Goal: Task Accomplishment & Management: Complete application form

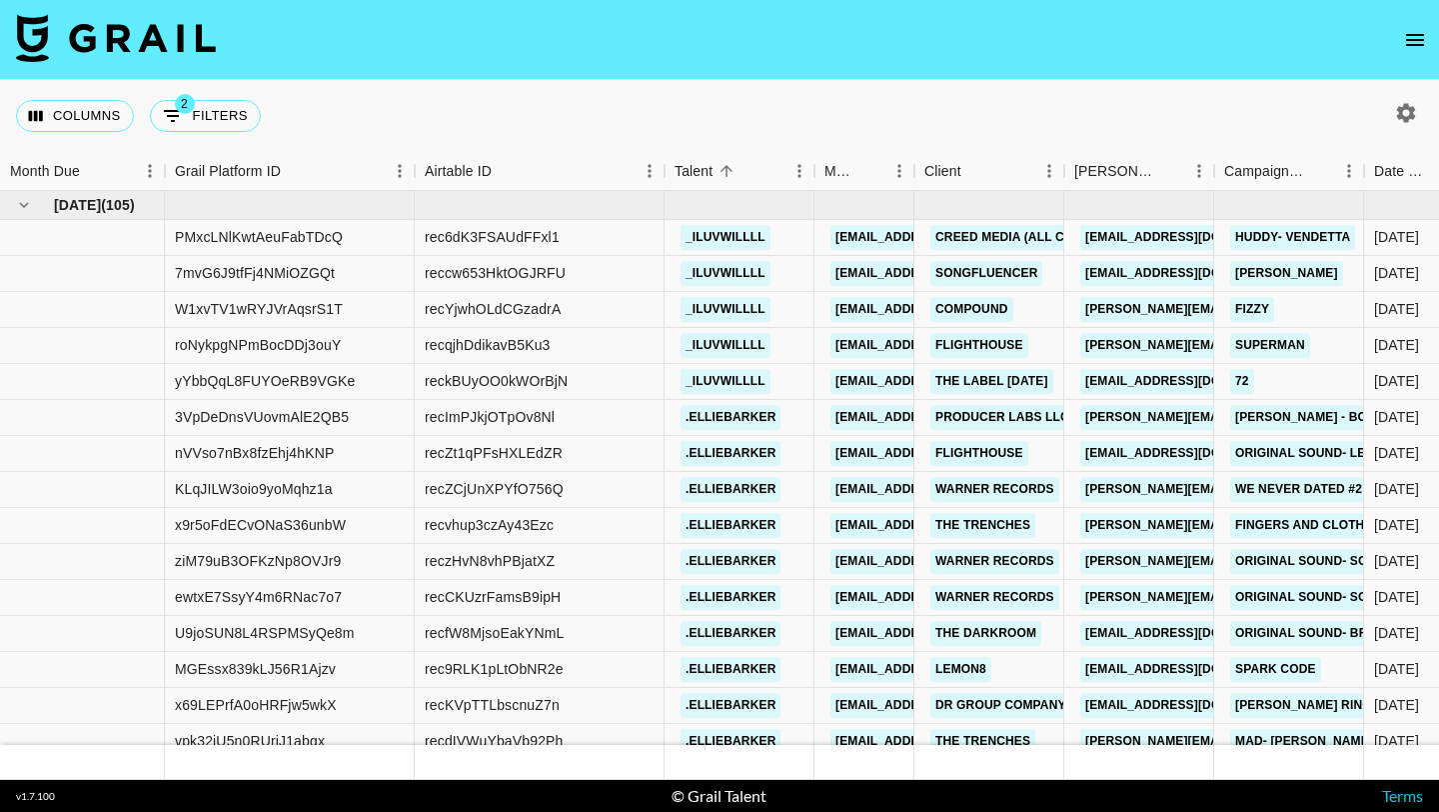
click at [1405, 28] on icon "open drawer" at bounding box center [1415, 40] width 24 height 24
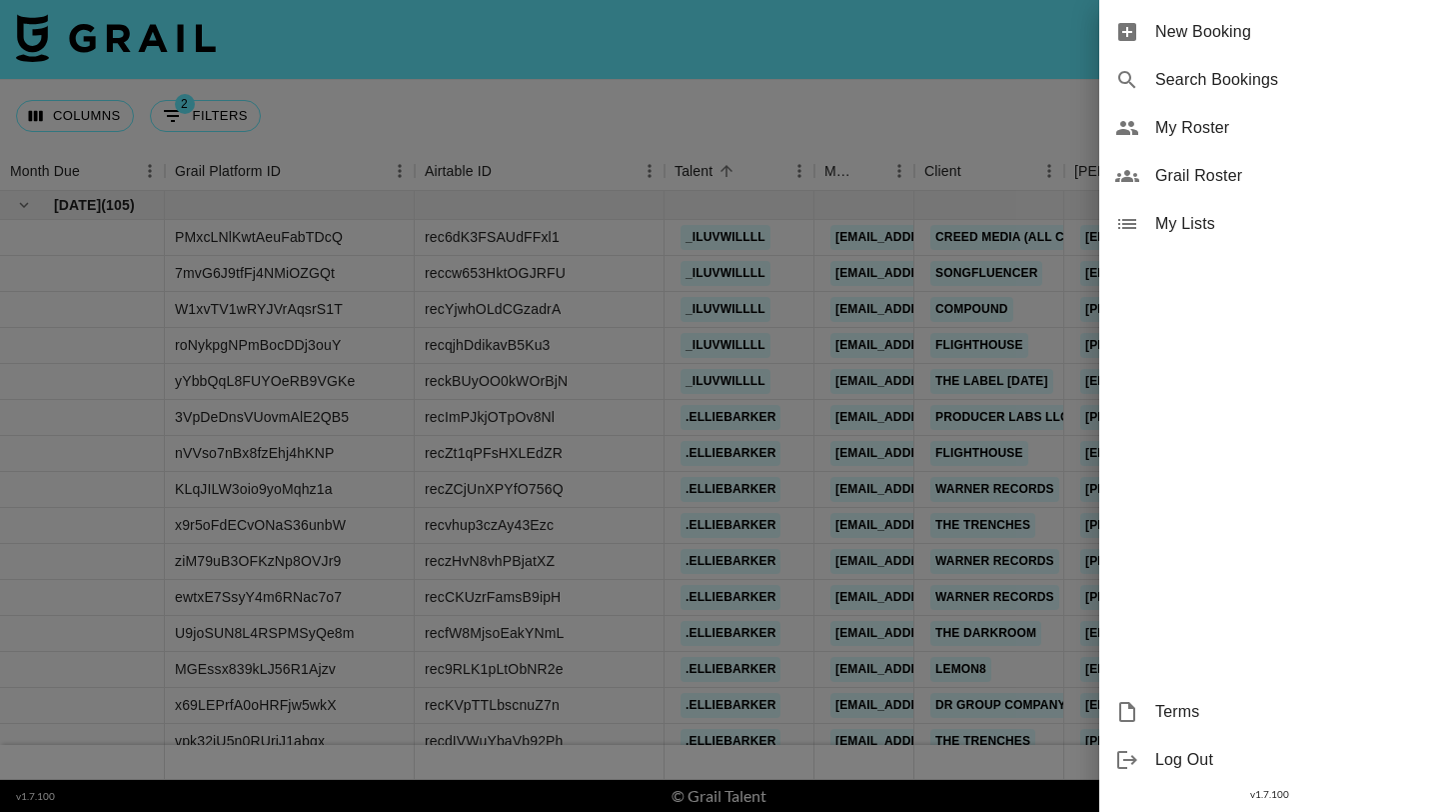
click at [1373, 34] on span "New Booking" at bounding box center [1289, 32] width 268 height 24
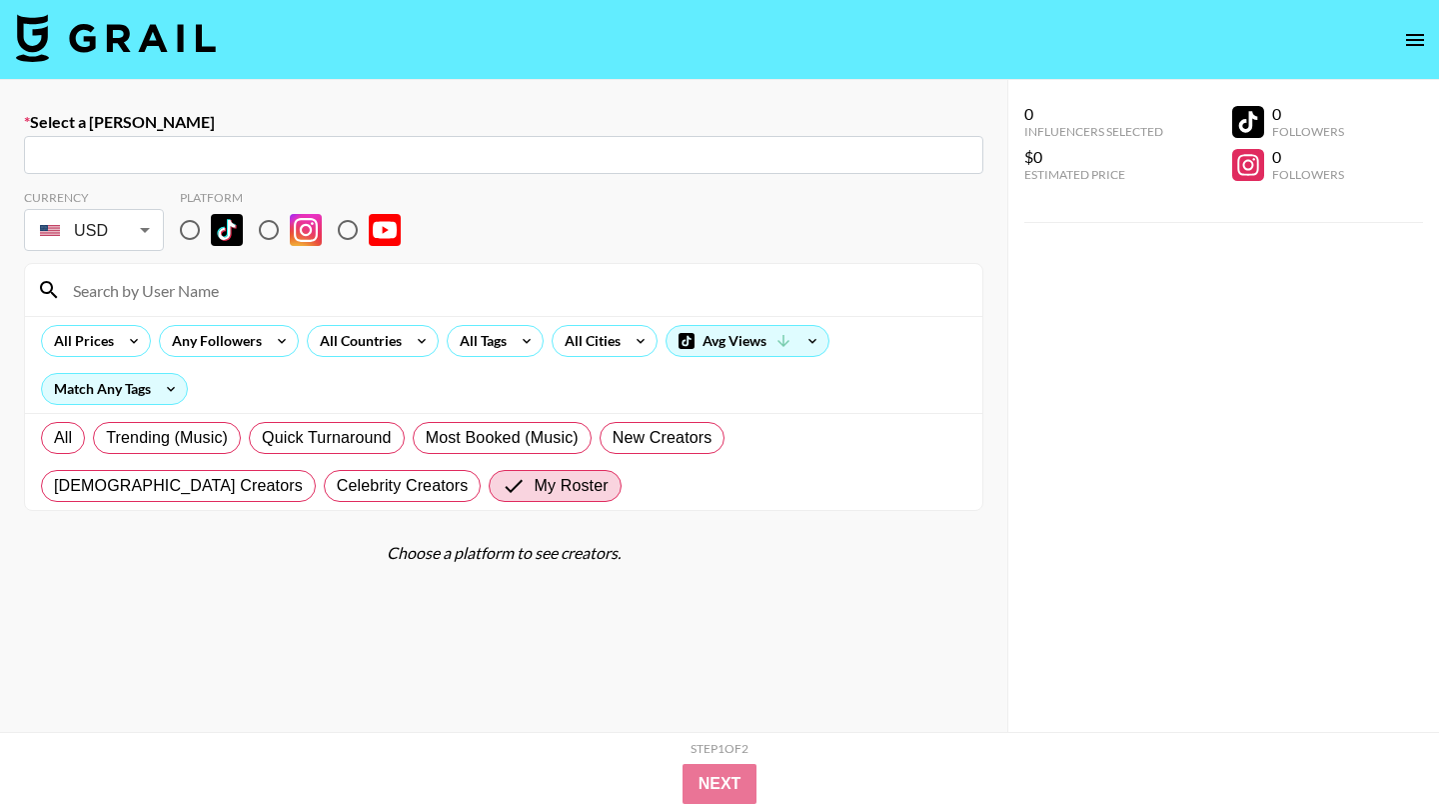
click at [357, 158] on input "text" at bounding box center [504, 155] width 936 height 23
paste input "wuhaoyin@darryring.com"
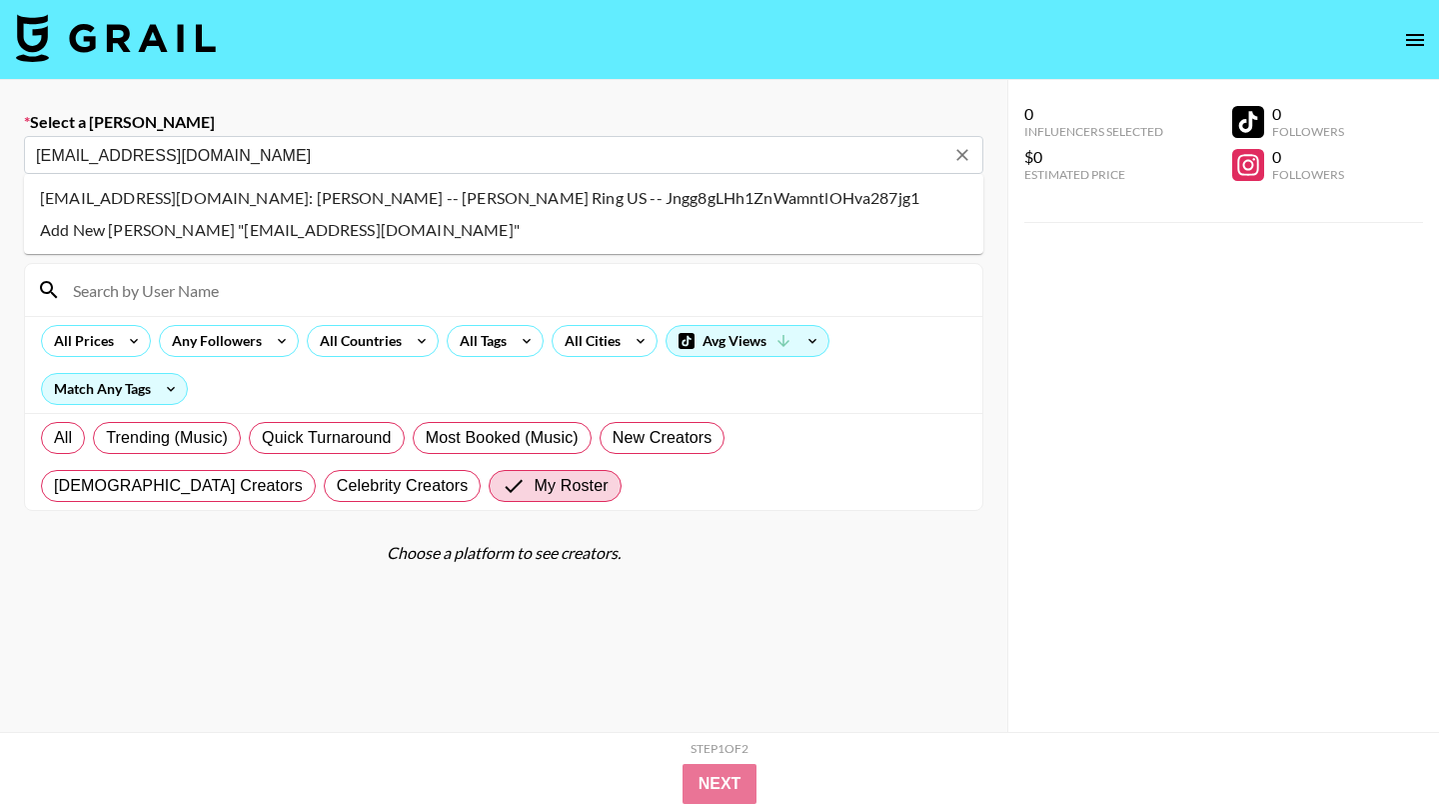
click at [322, 199] on li "wuhaoyin@darryring.com: Whitney Wu -- Darry Ring US -- Jngg8gLHh1ZnWamntlOHva28…" at bounding box center [504, 198] width 960 height 32
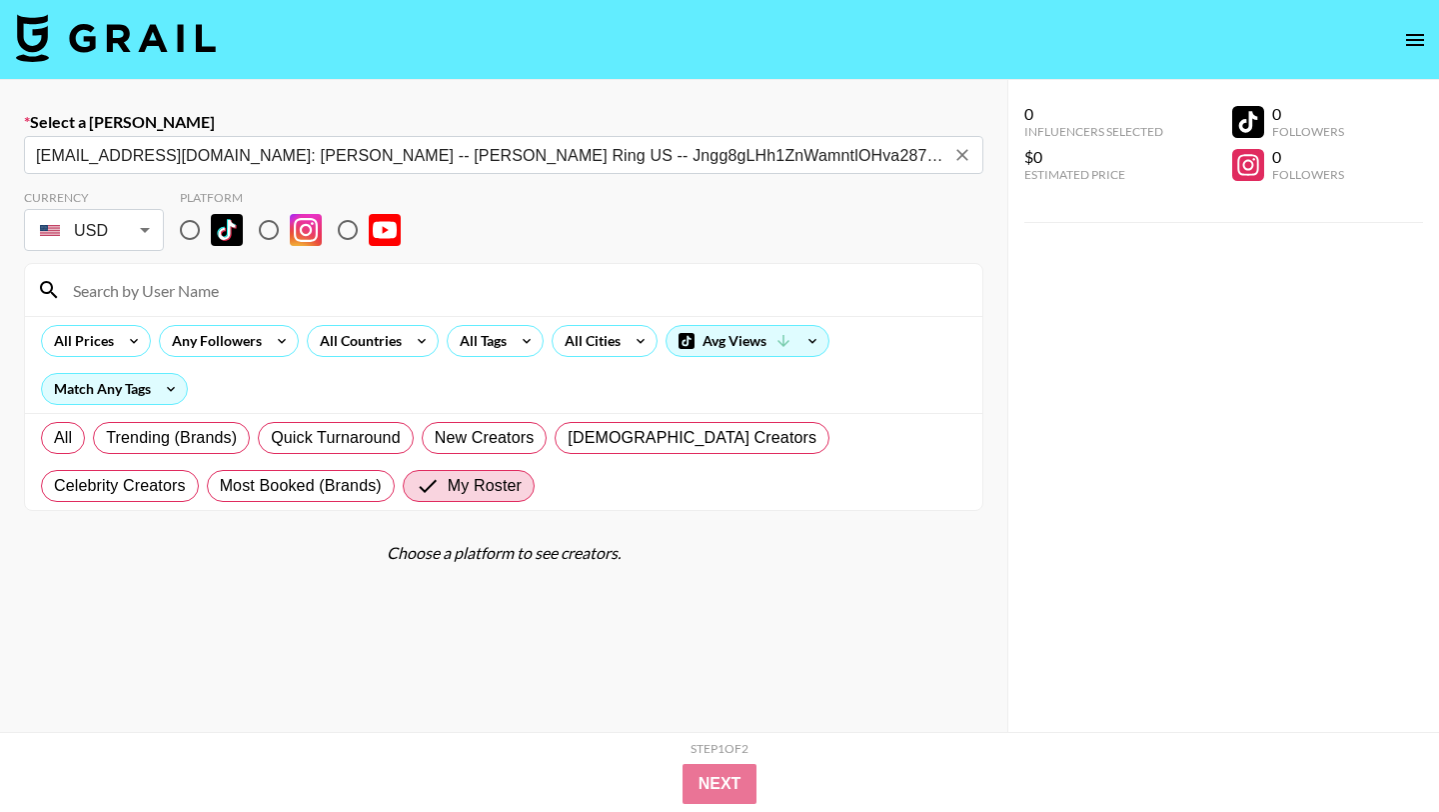
type input "wuhaoyin@darryring.com: Whitney Wu -- Darry Ring US -- Jngg8gLHh1ZnWamntlOHva28…"
click at [194, 225] on input "radio" at bounding box center [190, 230] width 42 height 42
radio input "true"
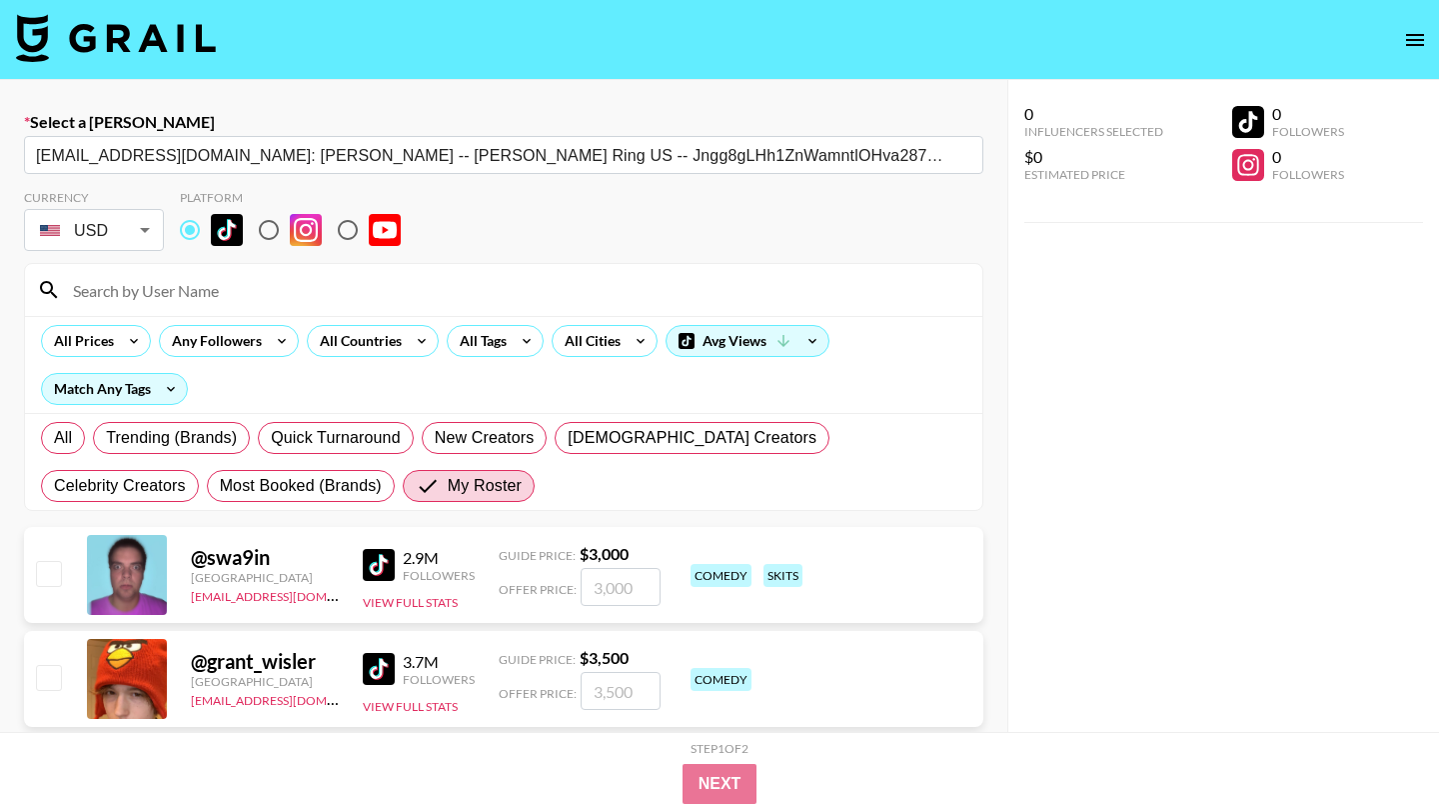
click at [194, 282] on input at bounding box center [516, 290] width 910 height 32
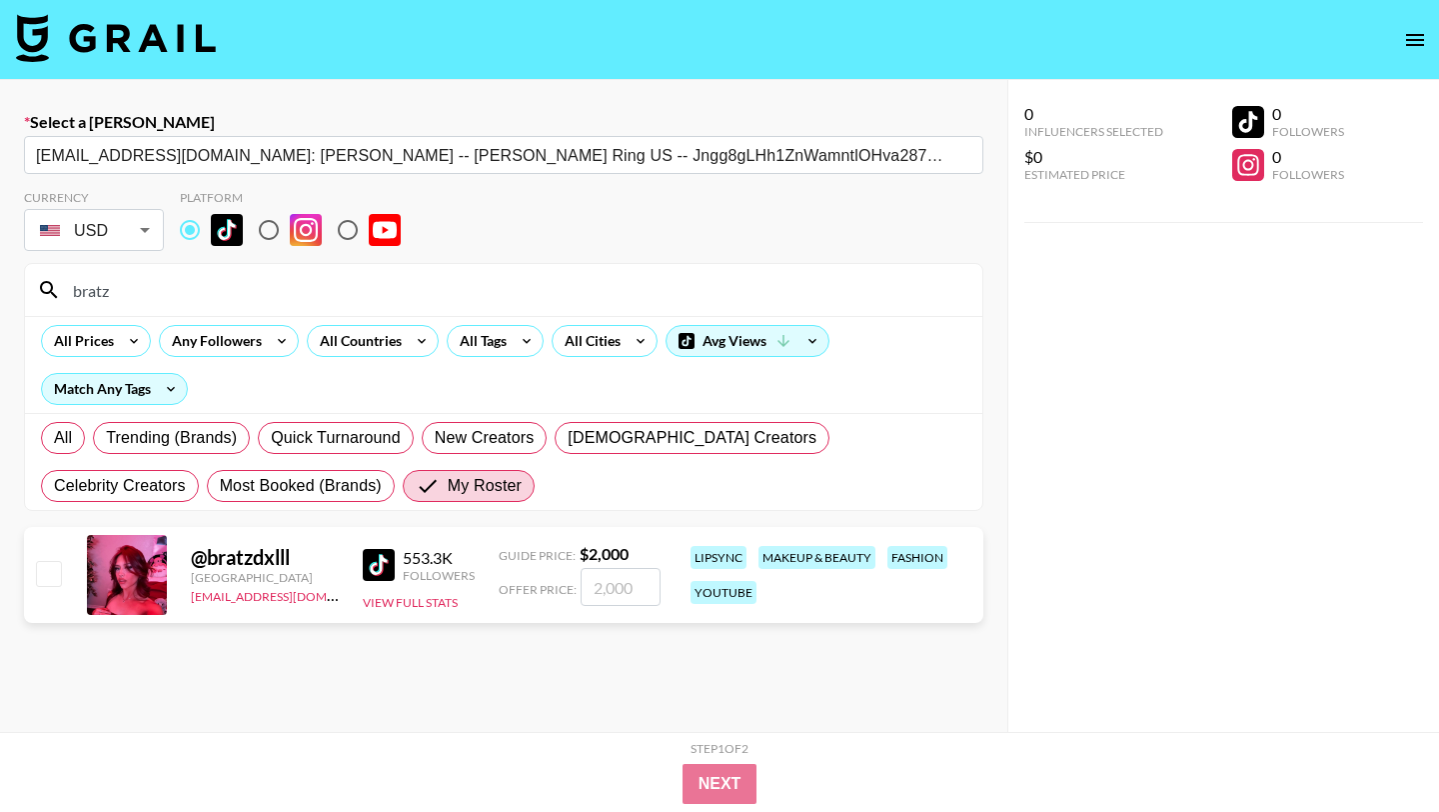
type input "bratz"
click at [64, 586] on div "@ bratzdxlll United States max@grail-talent.com 553.3K Followers View Full Stat…" at bounding box center [504, 575] width 960 height 96
click at [46, 579] on input "checkbox" at bounding box center [48, 573] width 24 height 24
checkbox input "true"
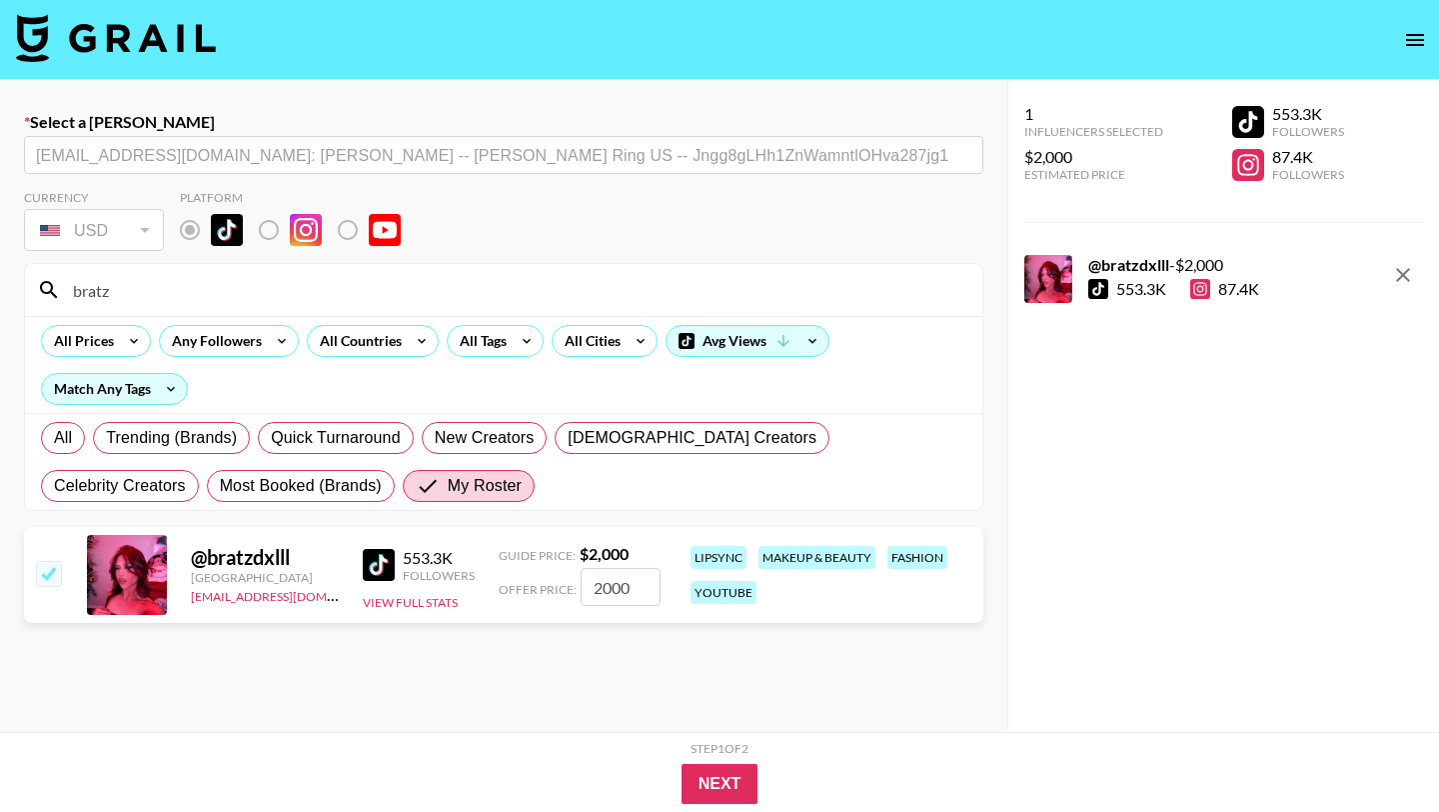
drag, startPoint x: 646, startPoint y: 589, endPoint x: 536, endPoint y: 589, distance: 110.0
click at [556, 589] on div "Offer Price: 2000" at bounding box center [580, 587] width 162 height 38
type input "1500"
click at [685, 784] on button "Next" at bounding box center [720, 784] width 77 height 40
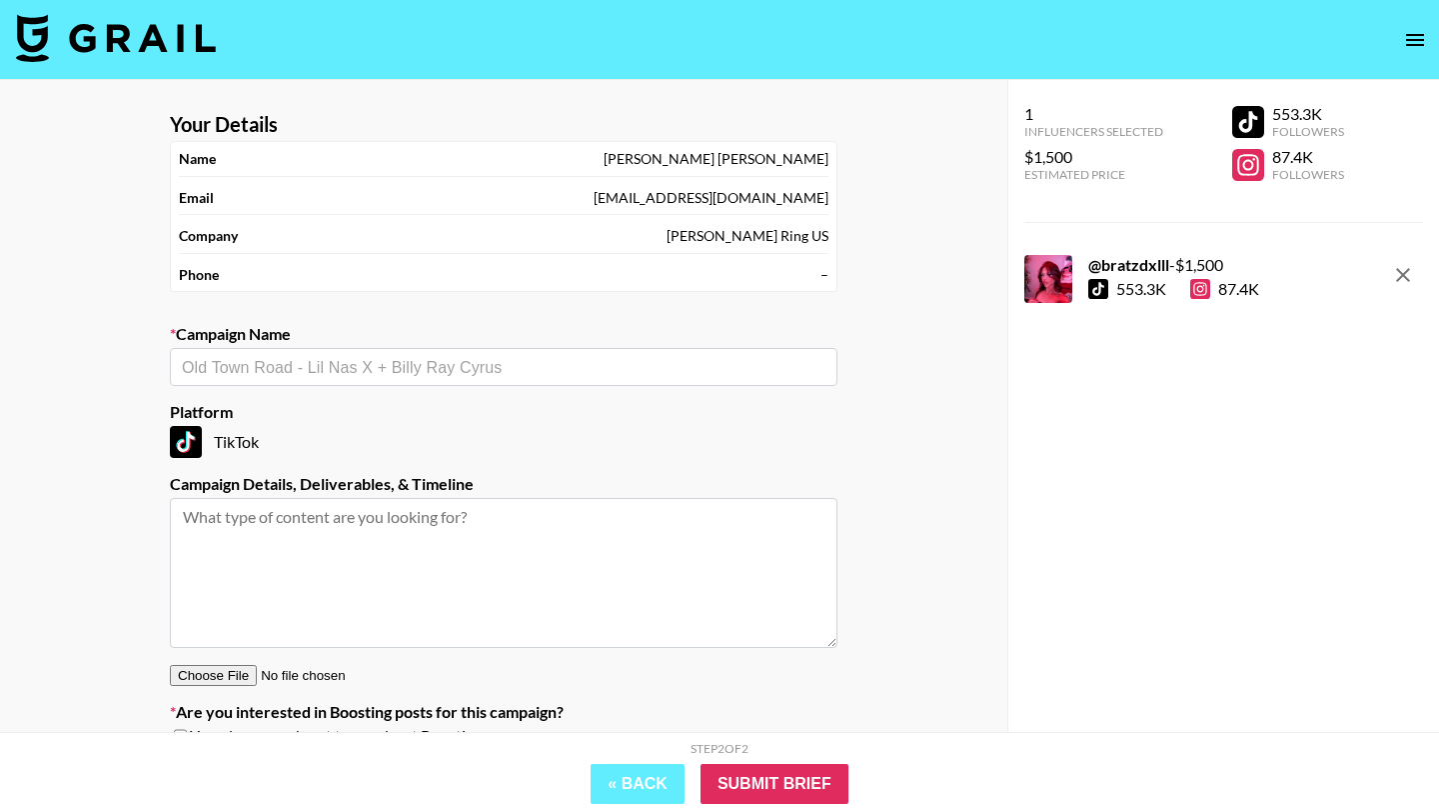
click at [362, 387] on section "Your Details Name Whitney Wu Email wuhaoyin@darryring.com Company Darry Ring US…" at bounding box center [504, 437] width 700 height 682
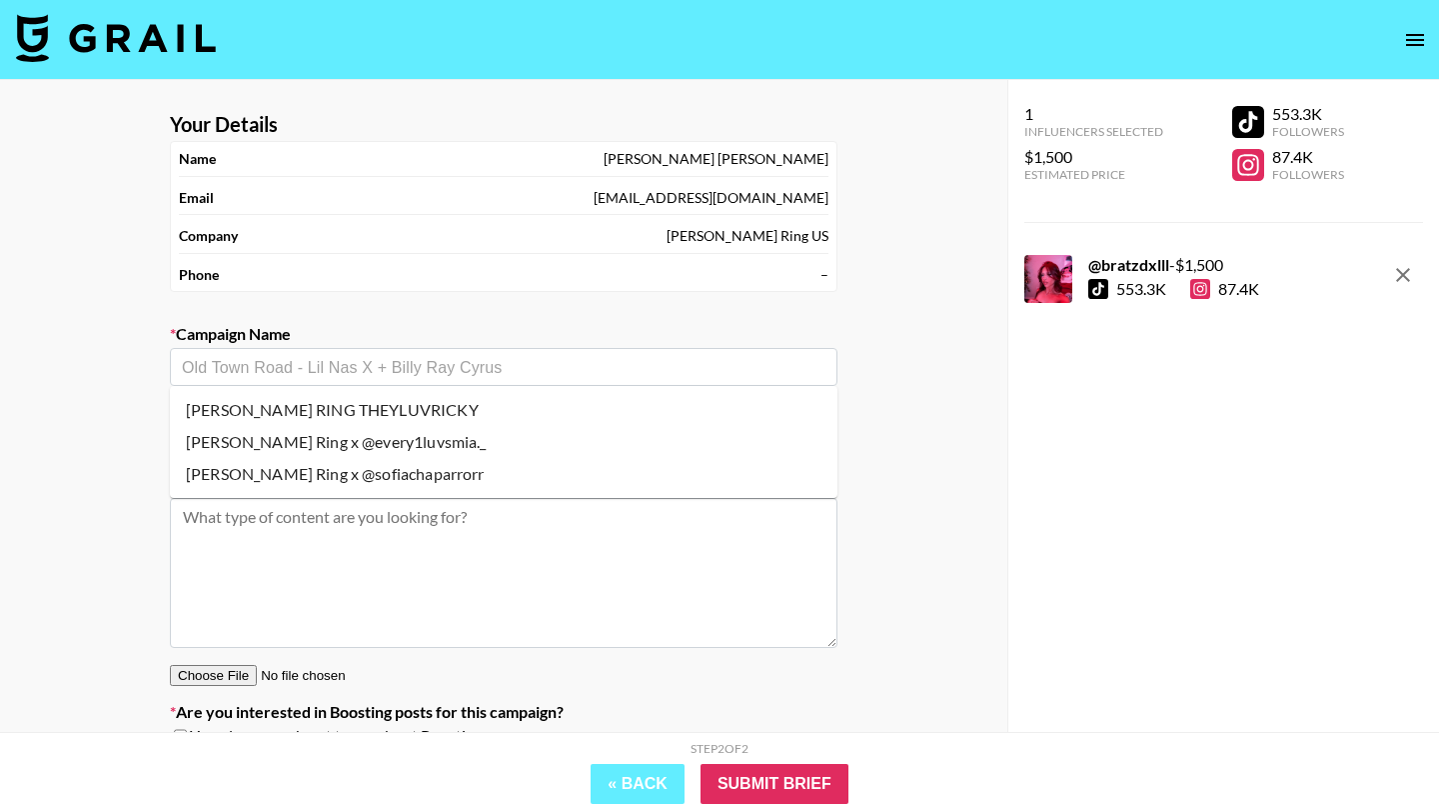
click at [372, 370] on input "text" at bounding box center [504, 367] width 644 height 23
click at [379, 495] on li "Add New Campaign: "darry ring"" at bounding box center [504, 506] width 668 height 32
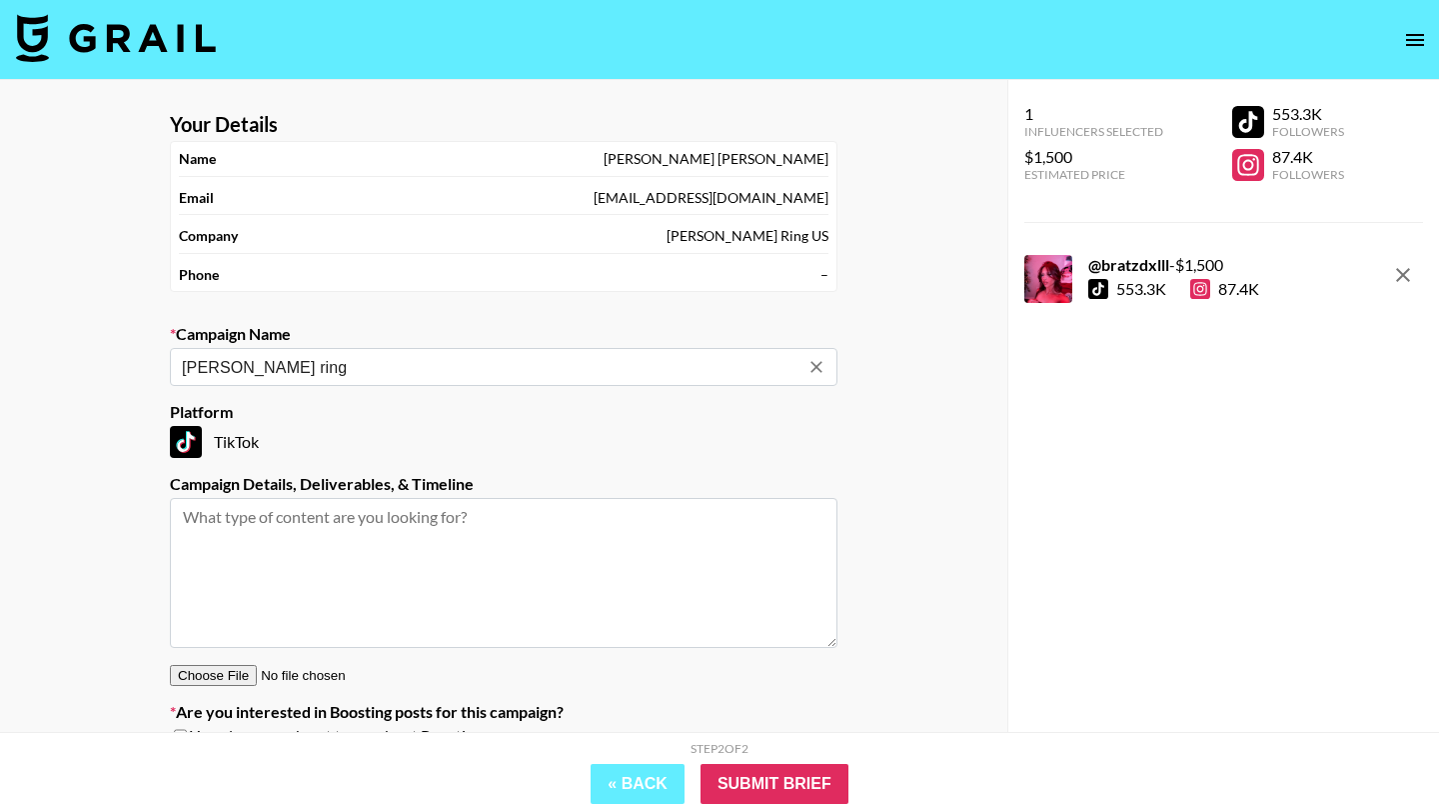
type input "darry ring"
click at [797, 780] on input "Submit Brief" at bounding box center [775, 784] width 148 height 40
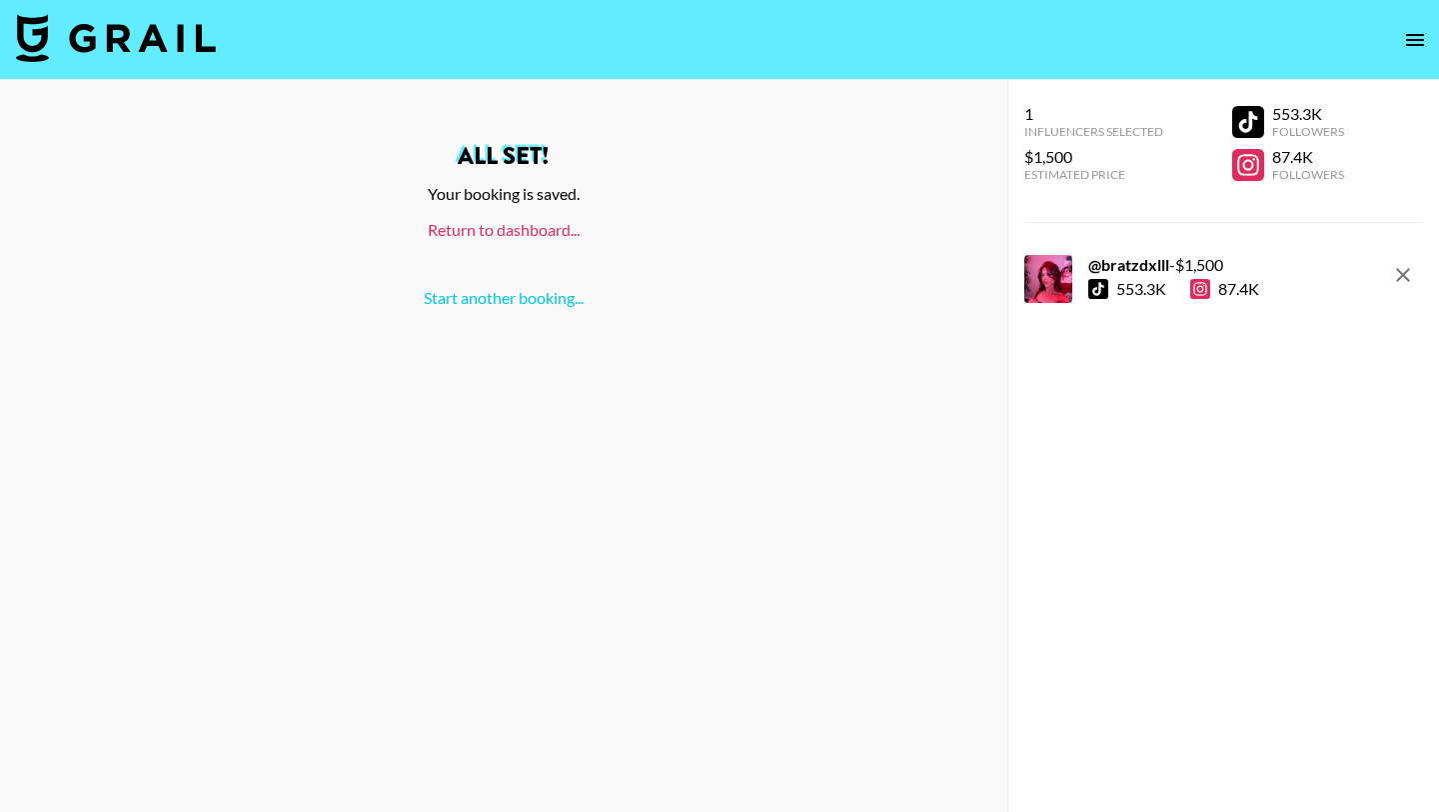
click at [497, 232] on link "Return to dashboard..." at bounding box center [504, 229] width 152 height 19
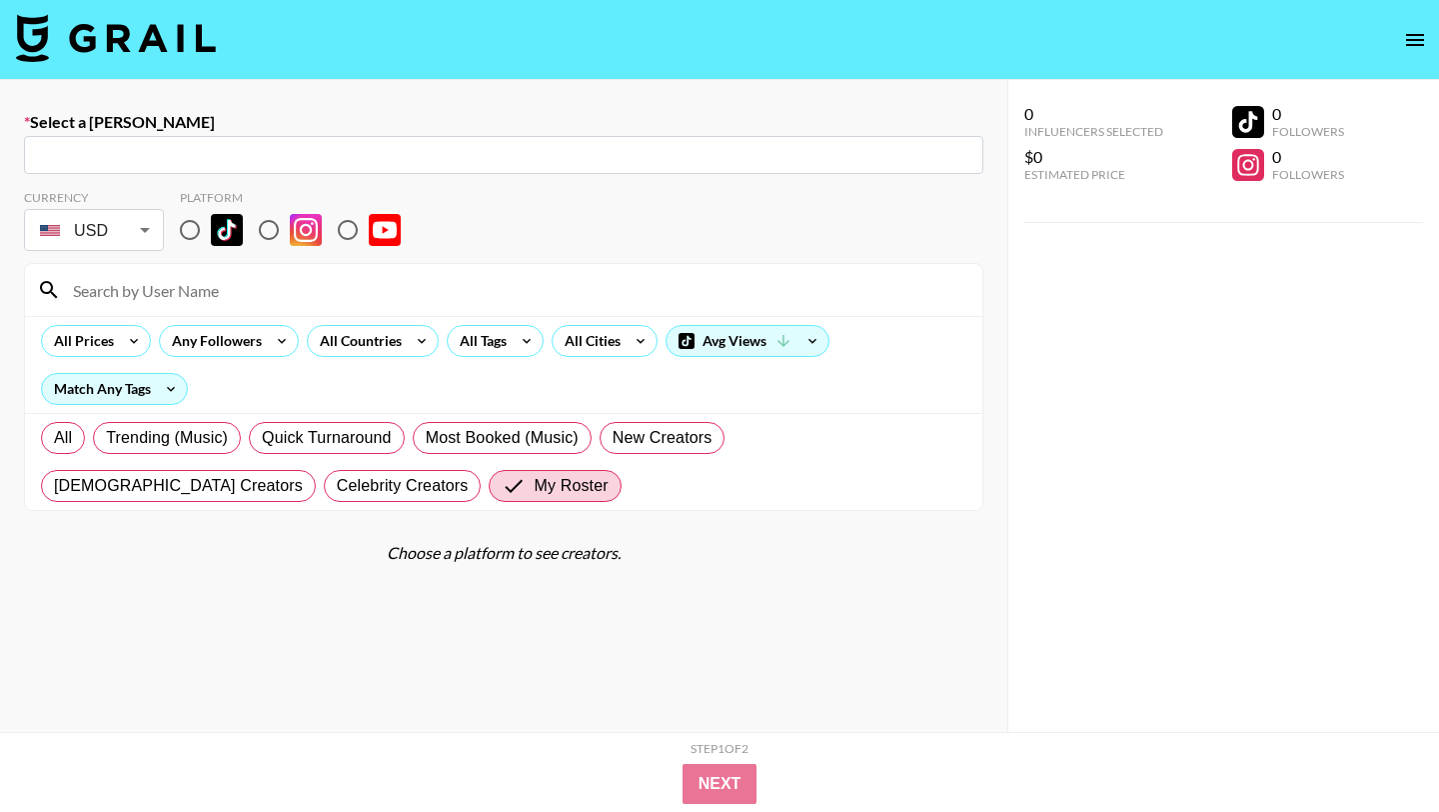
click at [152, 44] on img at bounding box center [116, 38] width 200 height 48
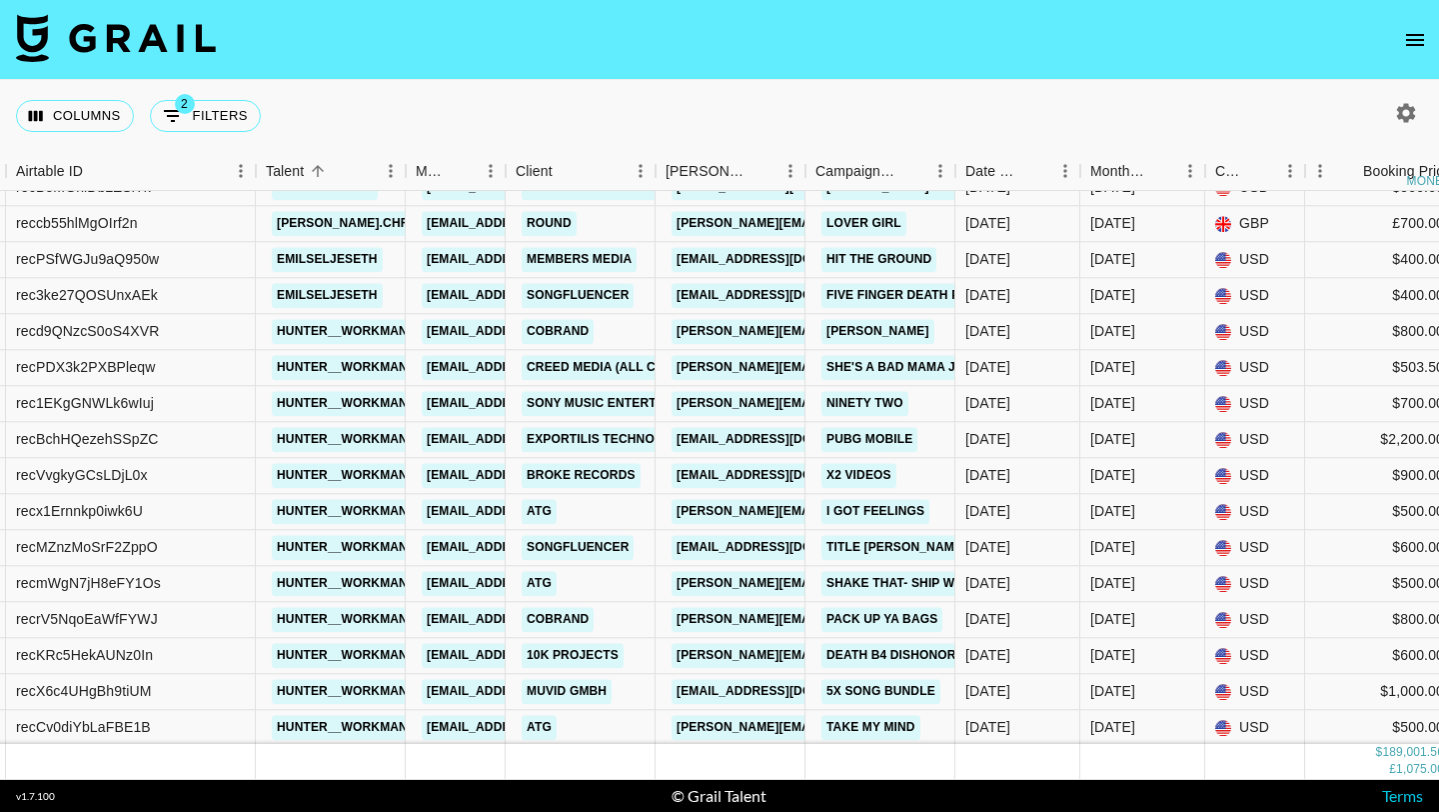
scroll to position [5969, 409]
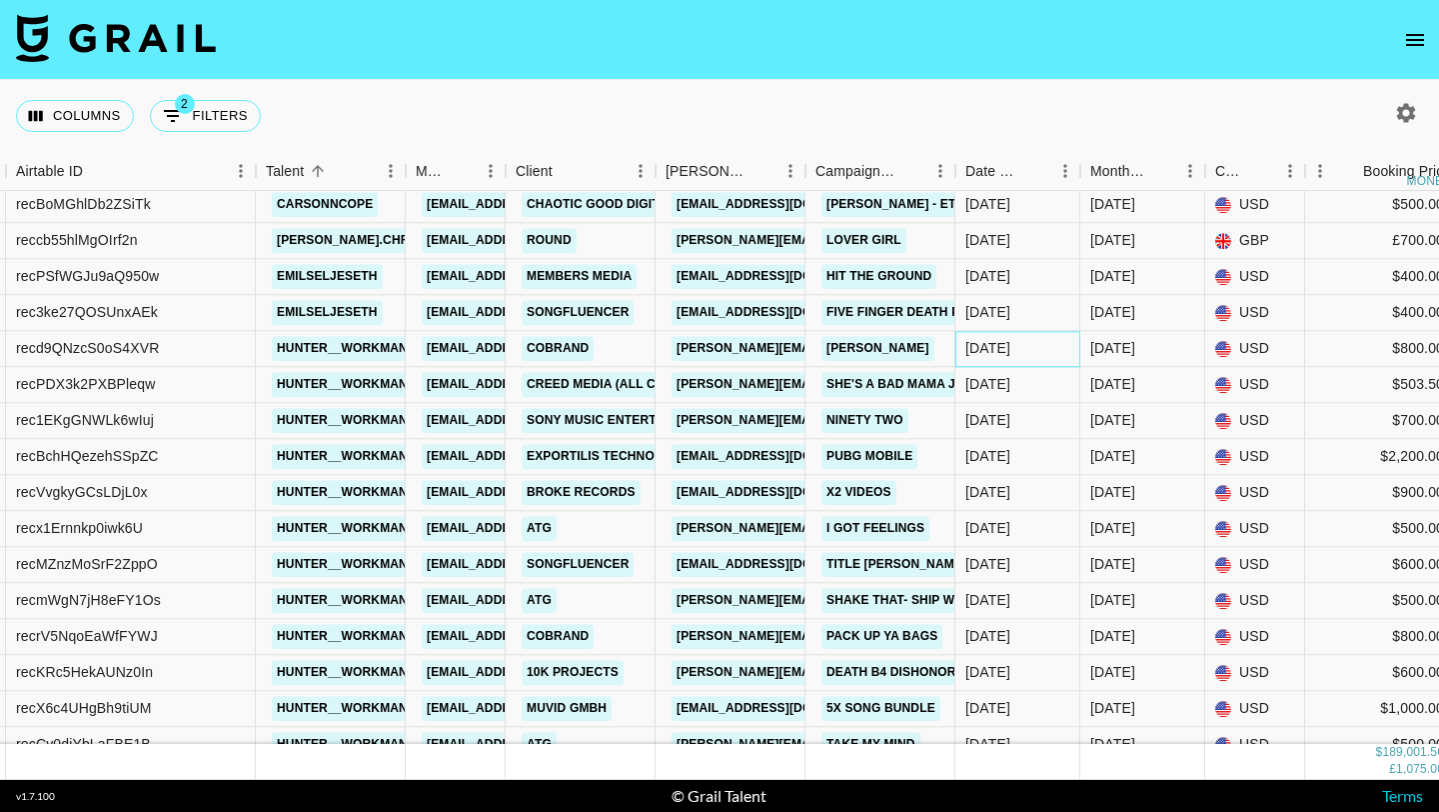
click at [1011, 345] on div "7/12/2025" at bounding box center [988, 349] width 45 height 20
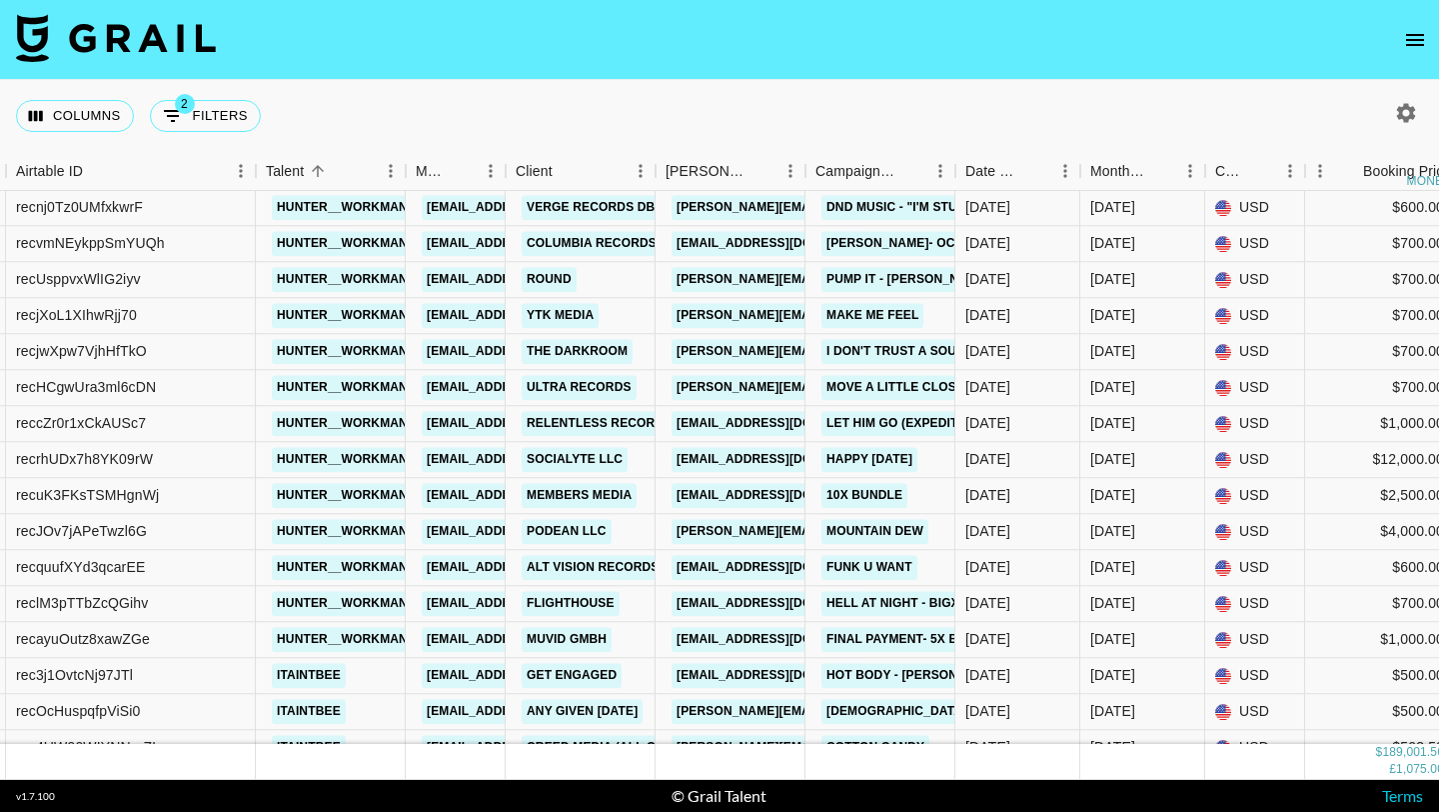
scroll to position [10343, 409]
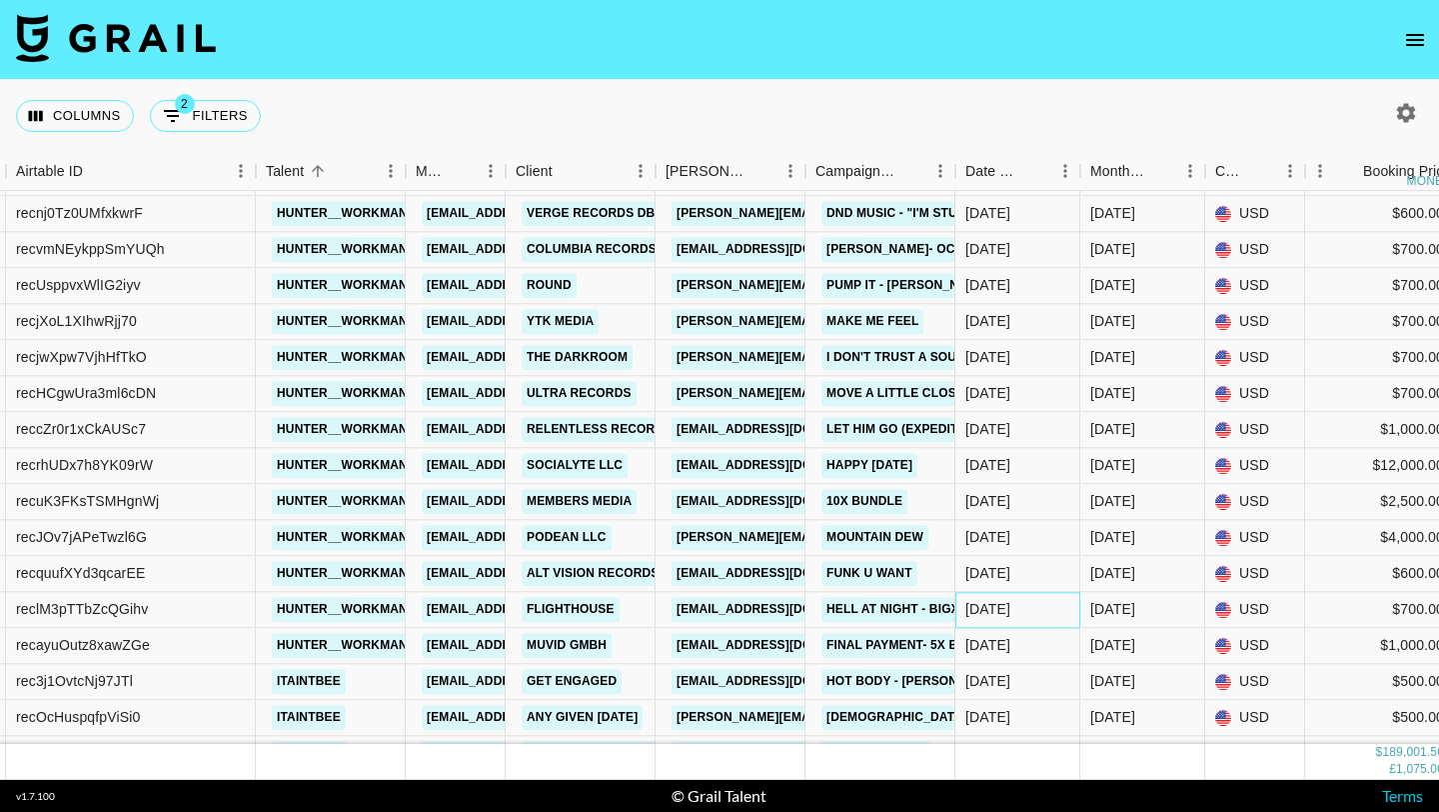
click at [1001, 605] on div "8/7/2025" at bounding box center [988, 610] width 45 height 20
click at [993, 578] on div "8/2/2025" at bounding box center [988, 574] width 45 height 20
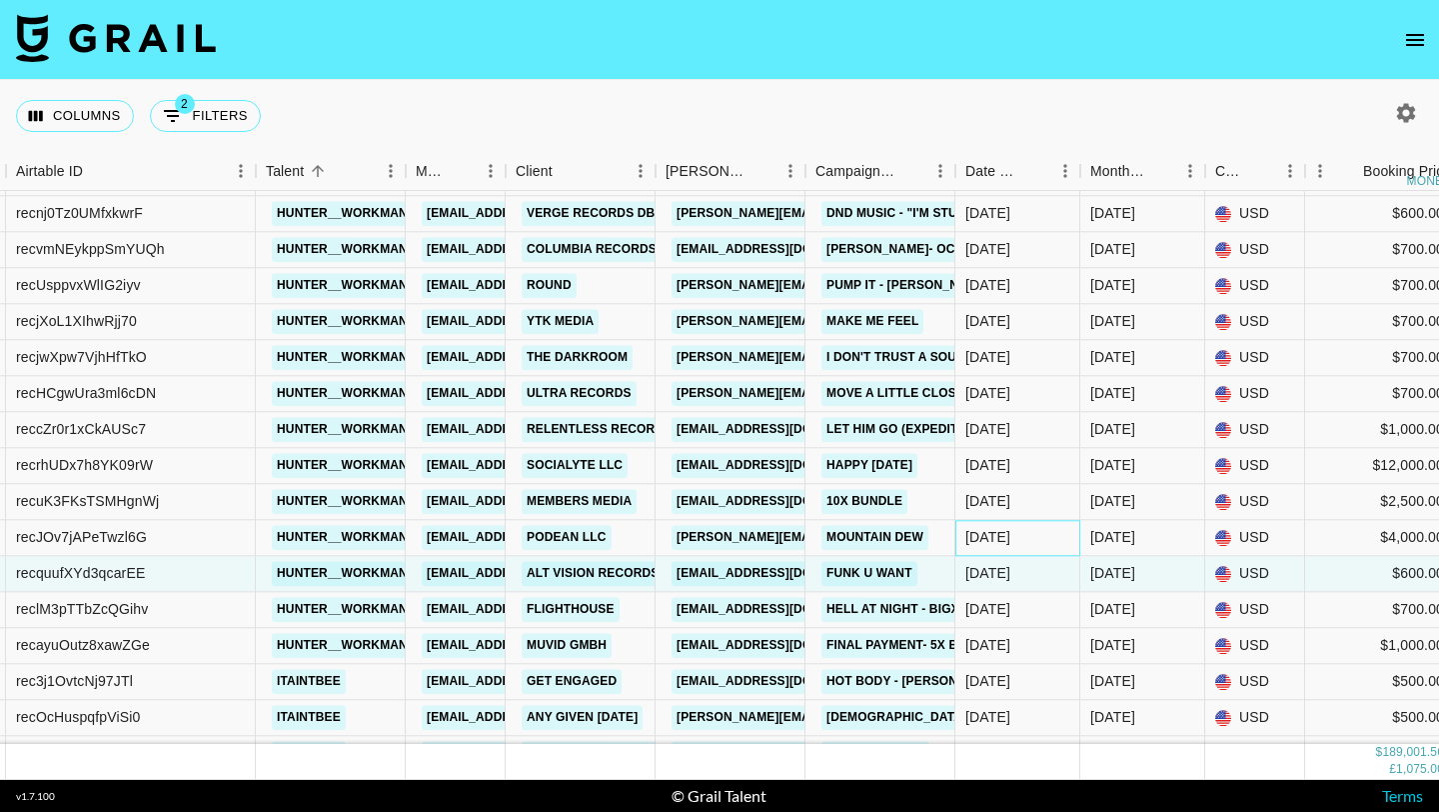
click at [993, 547] on div "[DATE]" at bounding box center [1018, 538] width 125 height 36
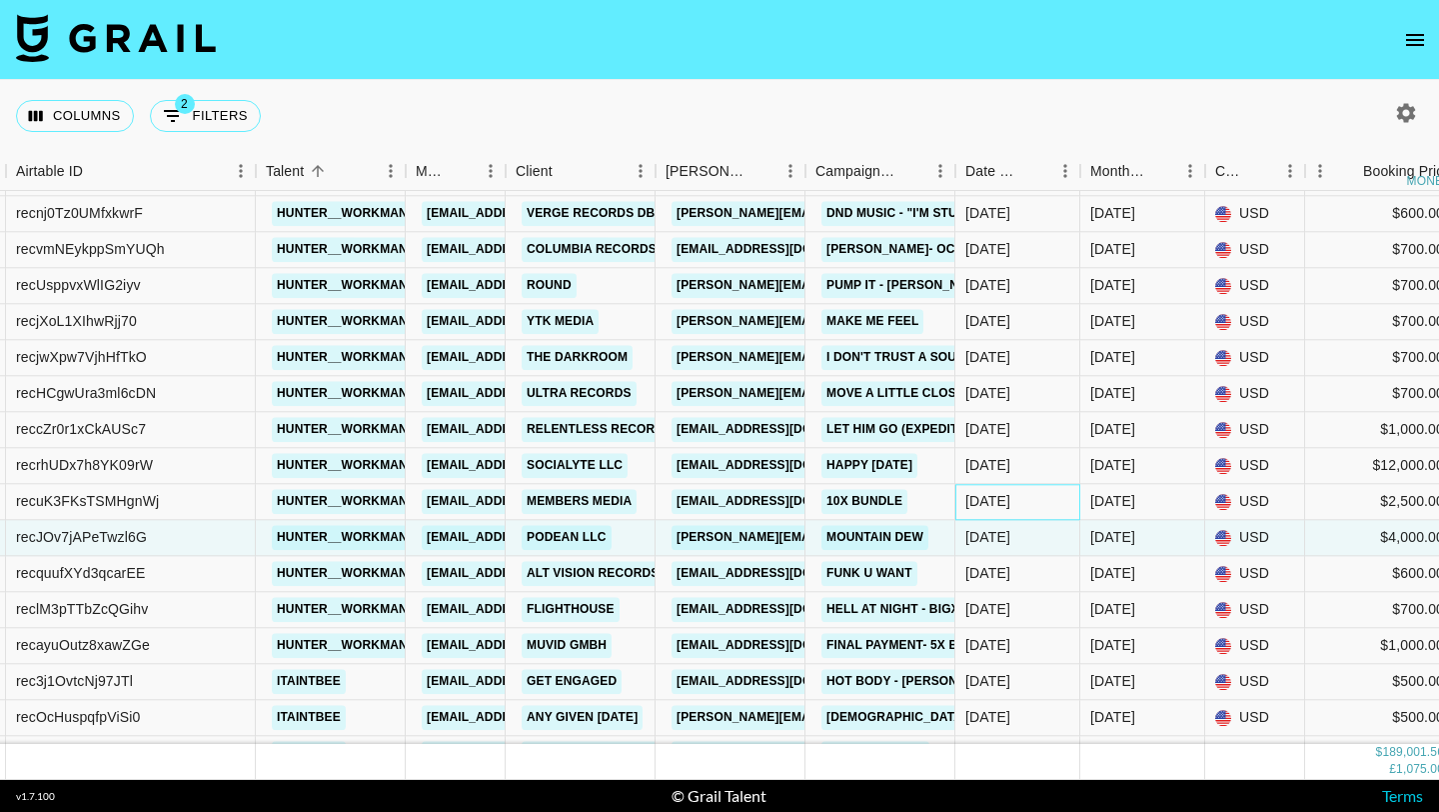
click at [993, 508] on div "8/15/2025" at bounding box center [988, 502] width 45 height 20
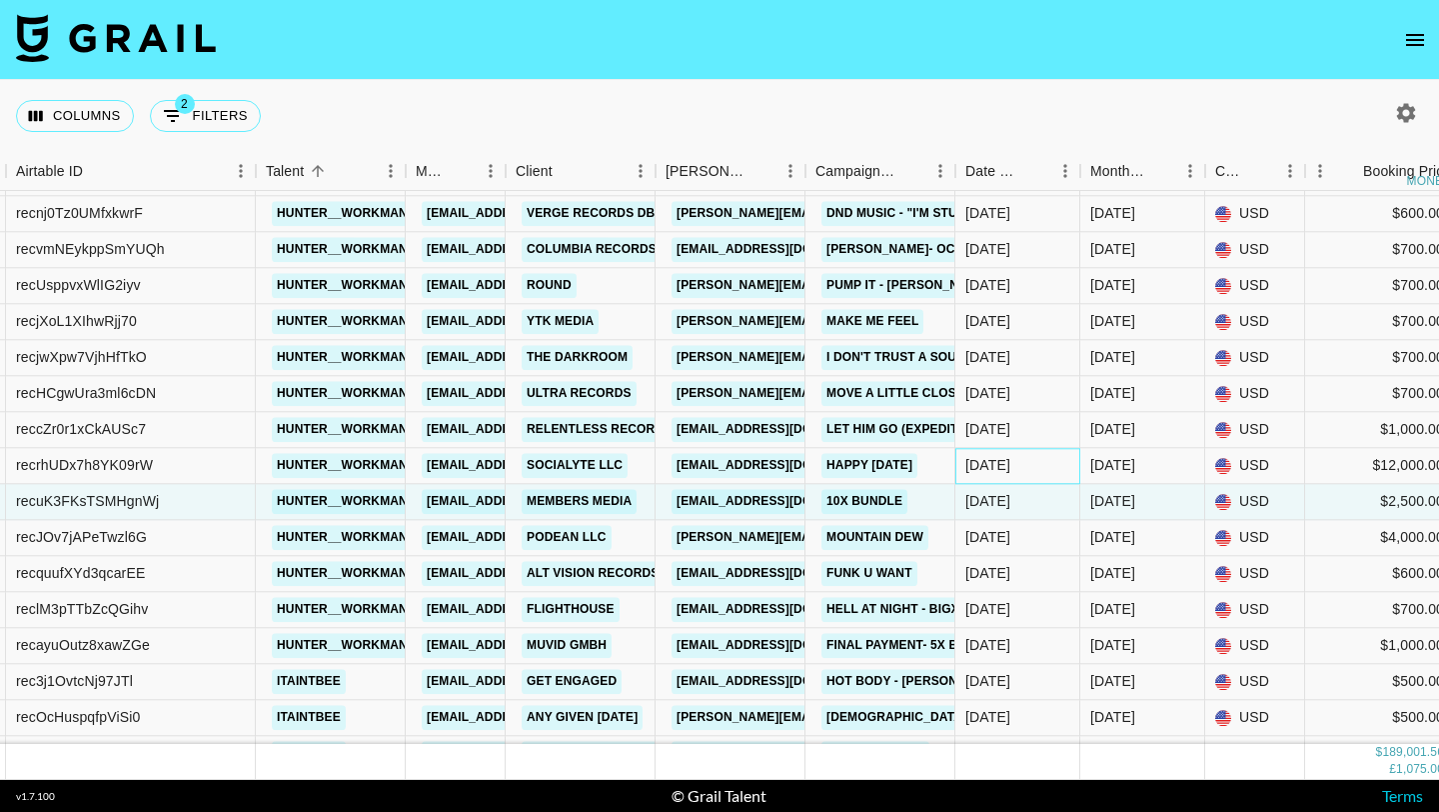
click at [993, 452] on div "8/14/2025" at bounding box center [1018, 466] width 125 height 36
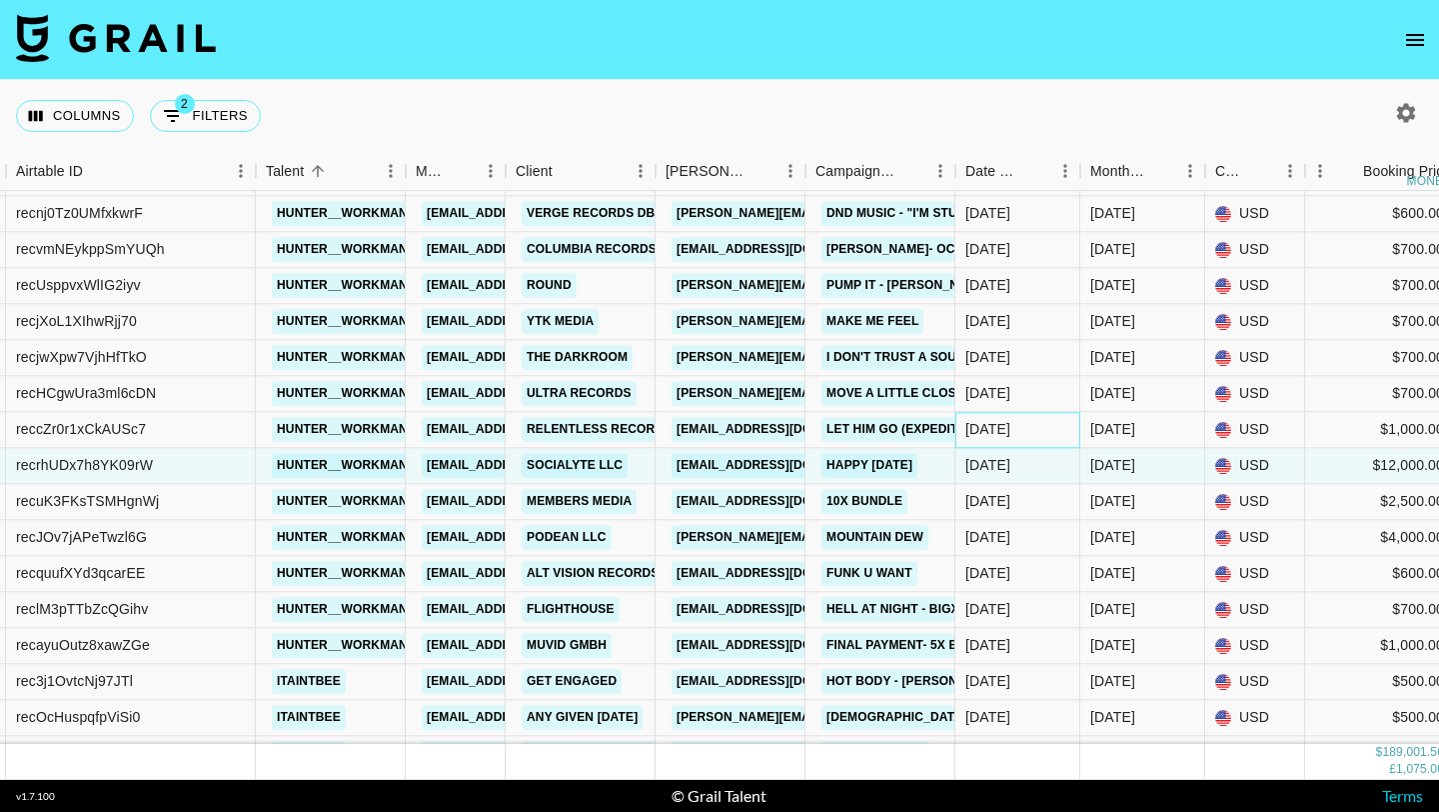
click at [999, 417] on div "8/9/2025" at bounding box center [1018, 430] width 125 height 36
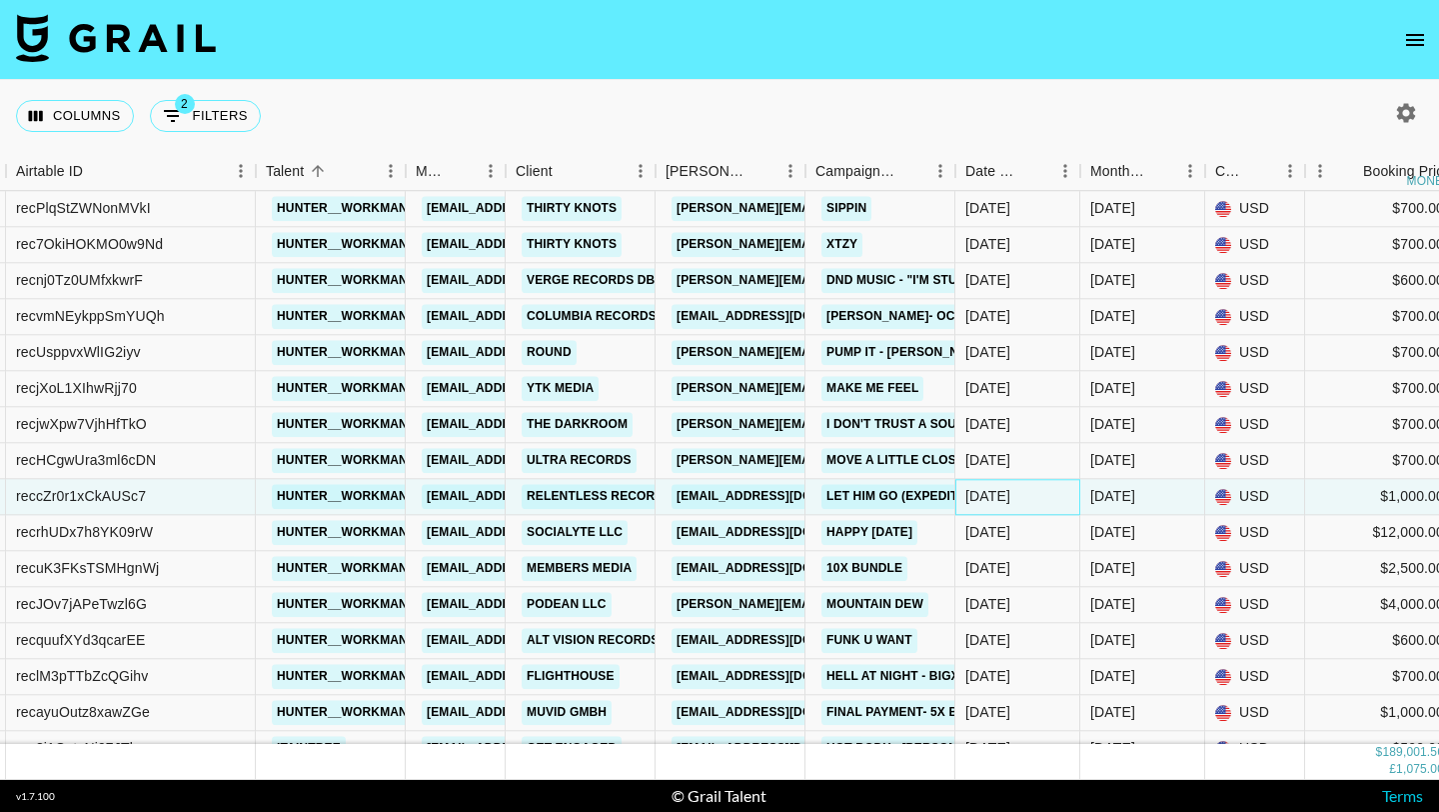
scroll to position [10266, 409]
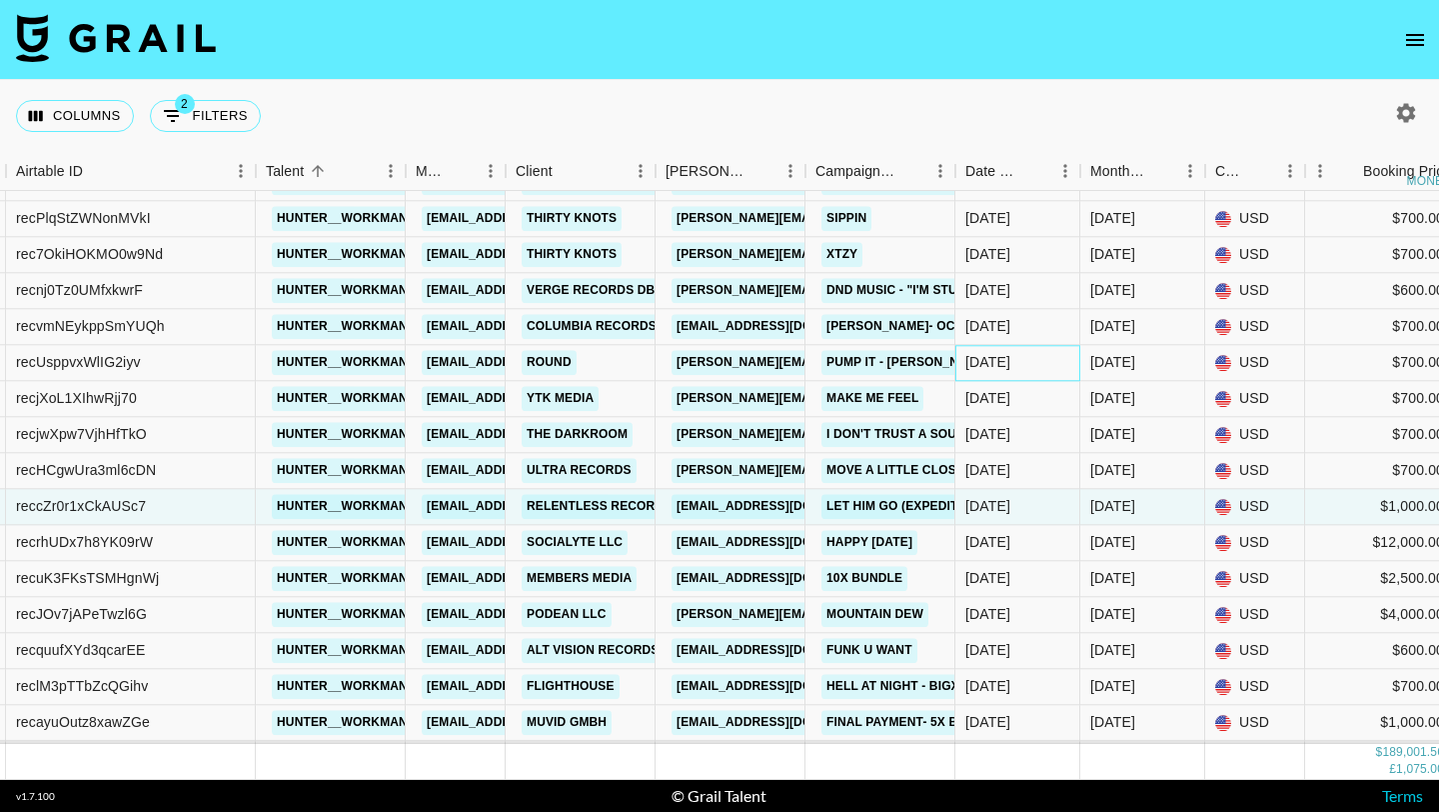
click at [1011, 358] on div "8/30/2025" at bounding box center [988, 363] width 45 height 20
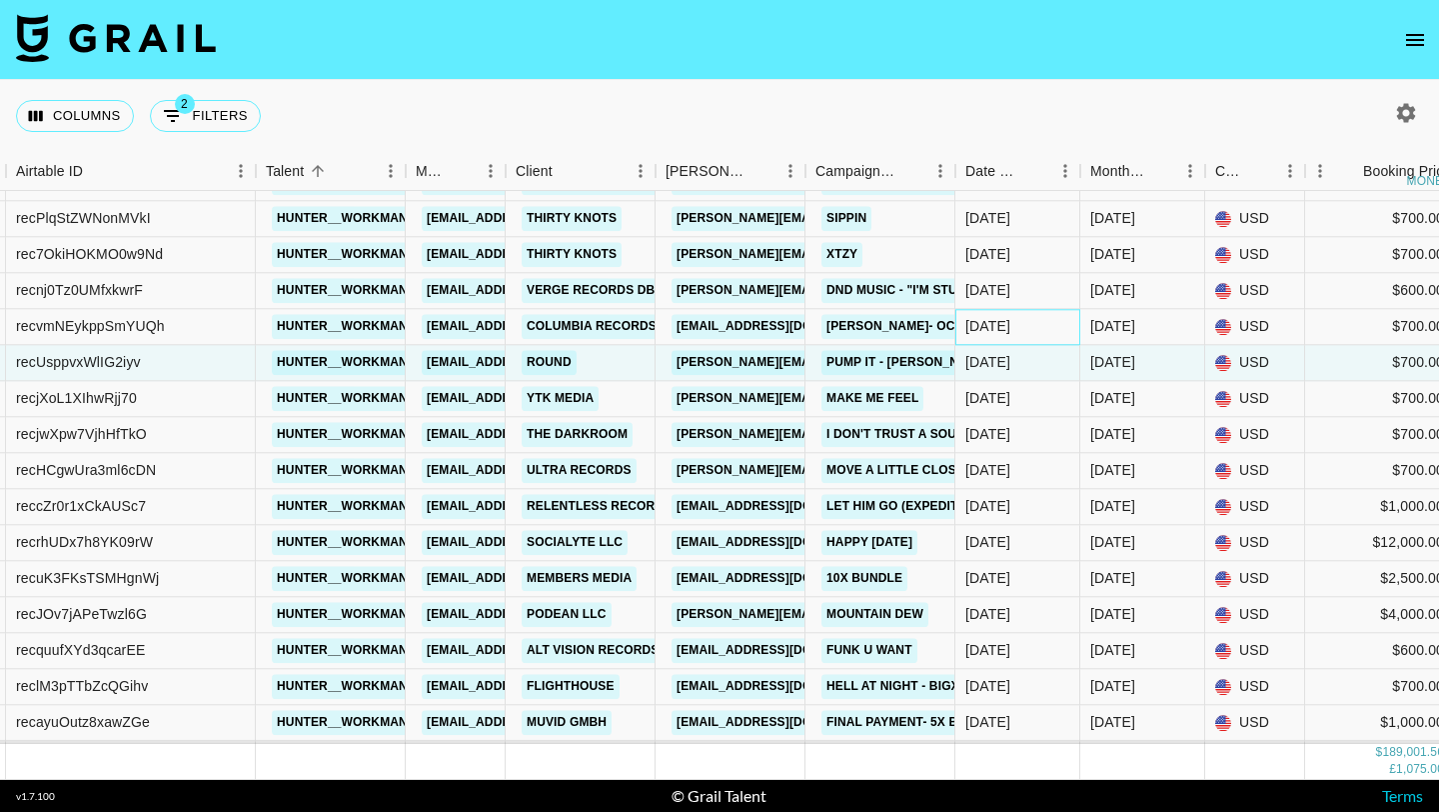
click at [1017, 311] on div "8/29/2025" at bounding box center [1018, 327] width 125 height 36
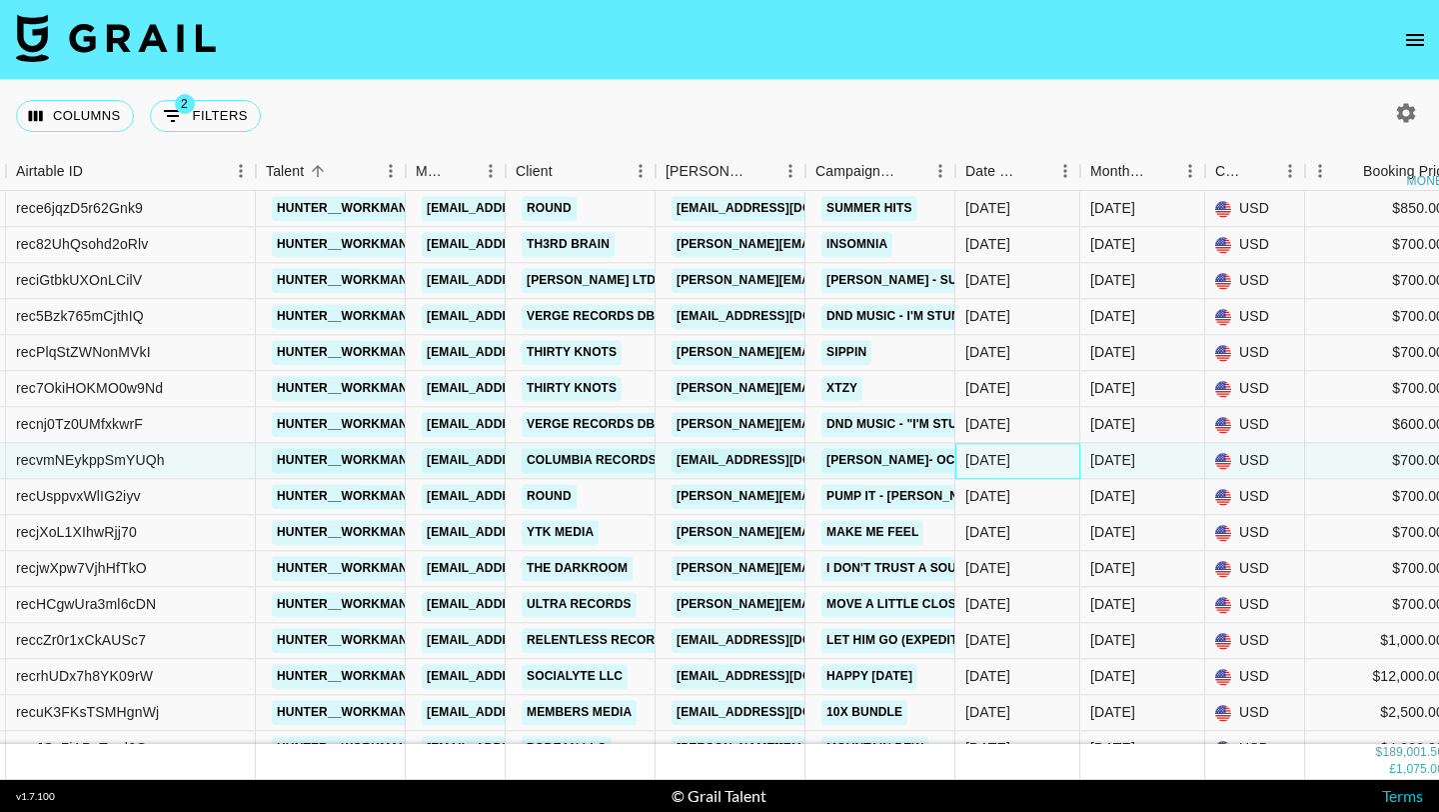
scroll to position [10122, 409]
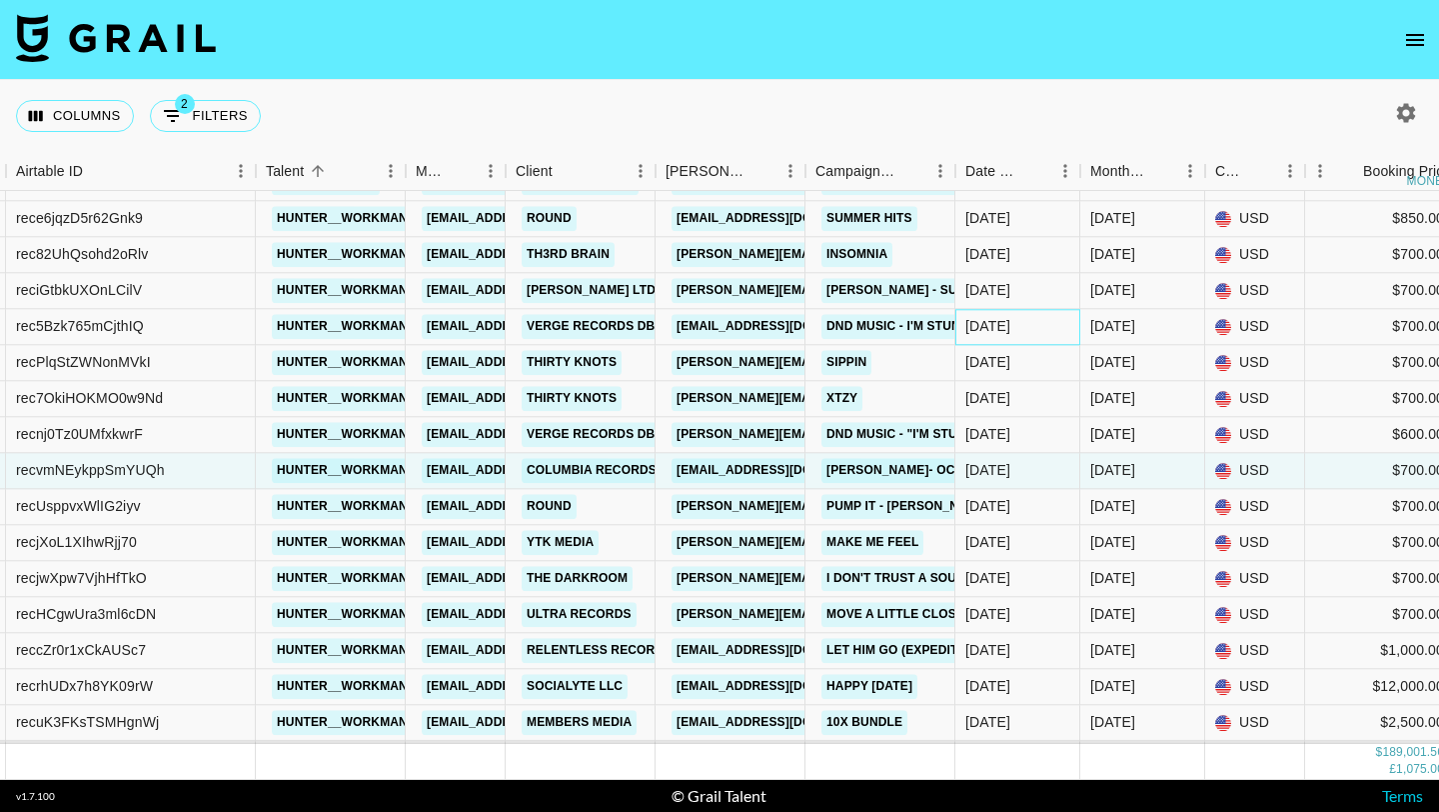
click at [1037, 317] on div "8/25/2025" at bounding box center [1018, 327] width 125 height 36
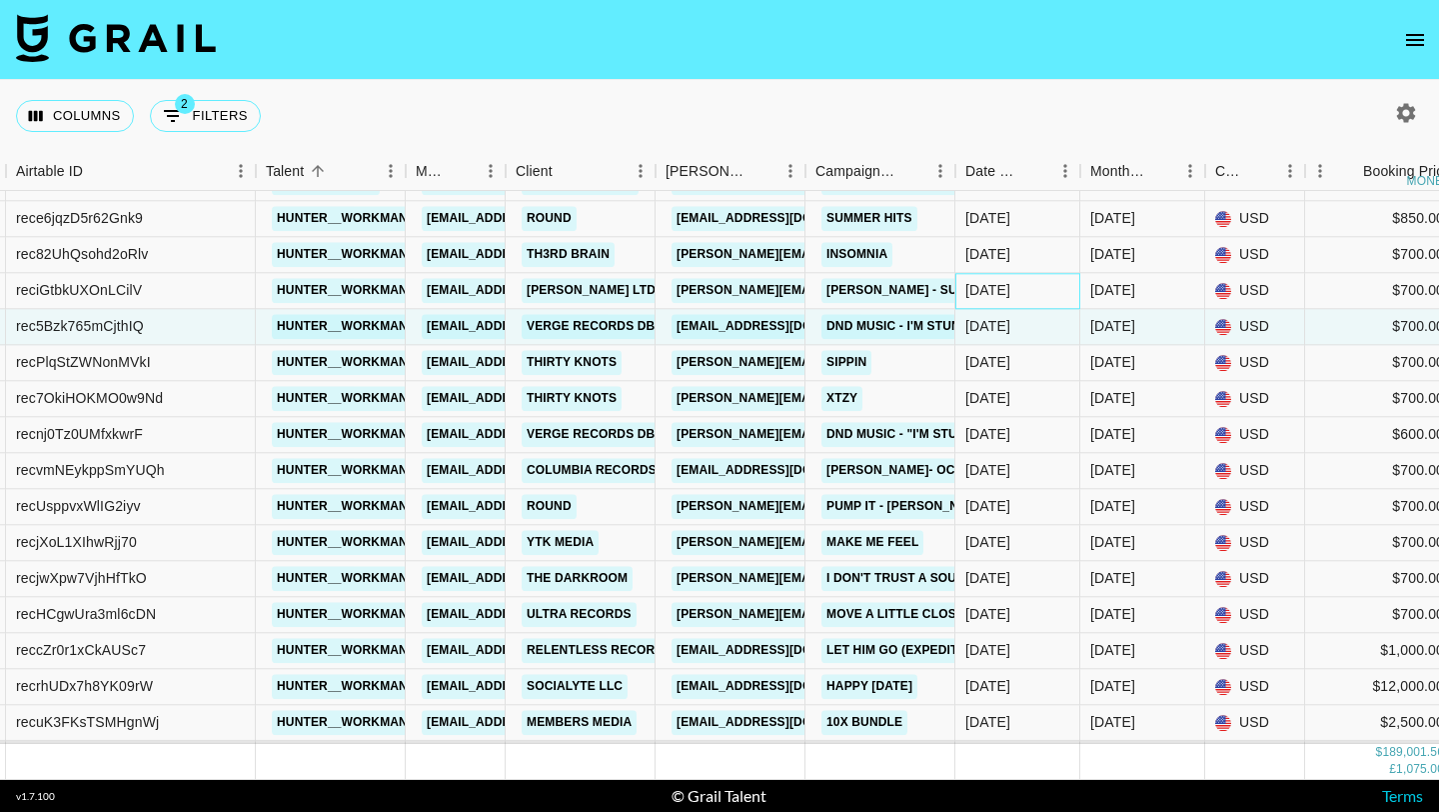
click at [1037, 276] on div "8/25/2025" at bounding box center [1018, 291] width 125 height 36
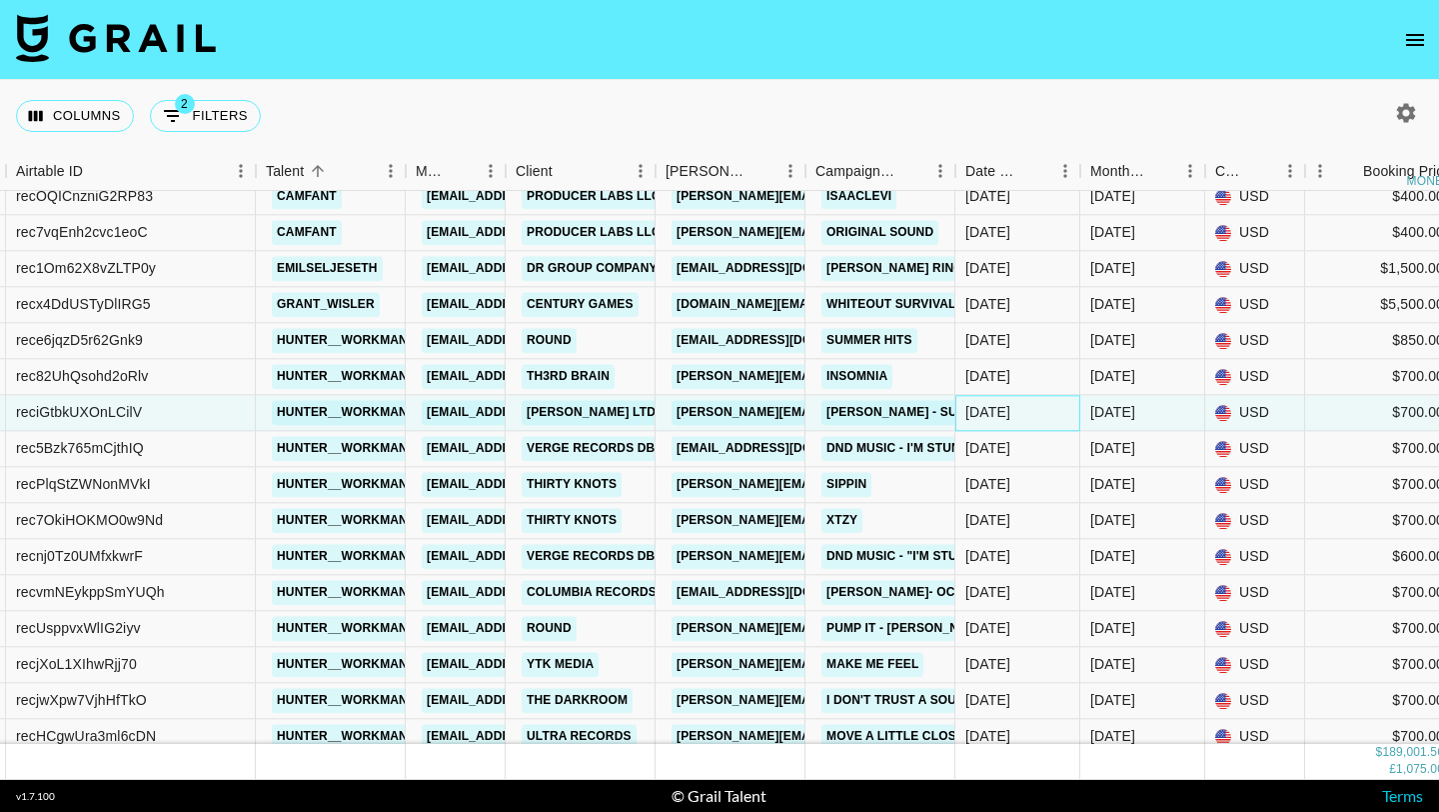
scroll to position [9995, 409]
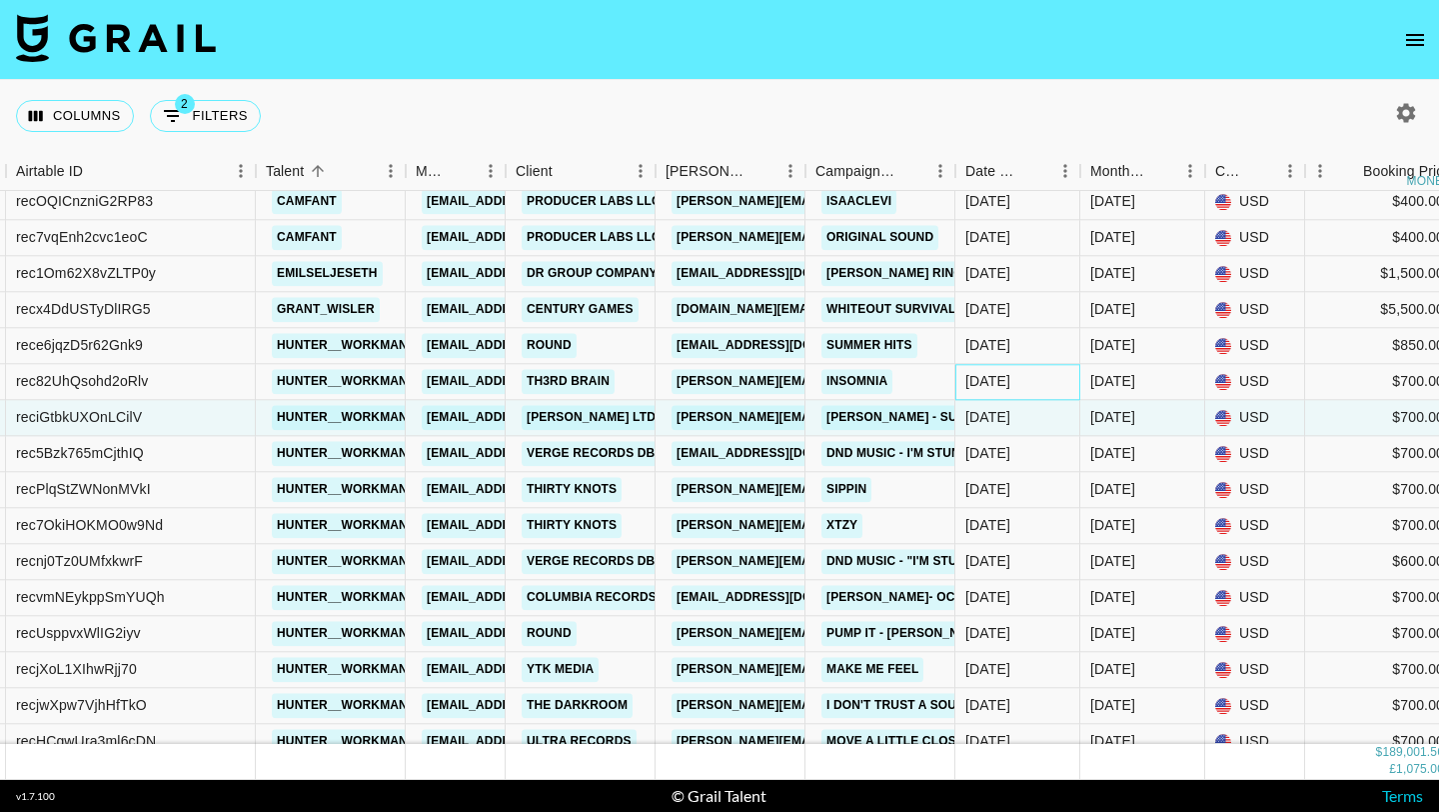
click at [1002, 382] on div "8/15/2025" at bounding box center [988, 382] width 45 height 20
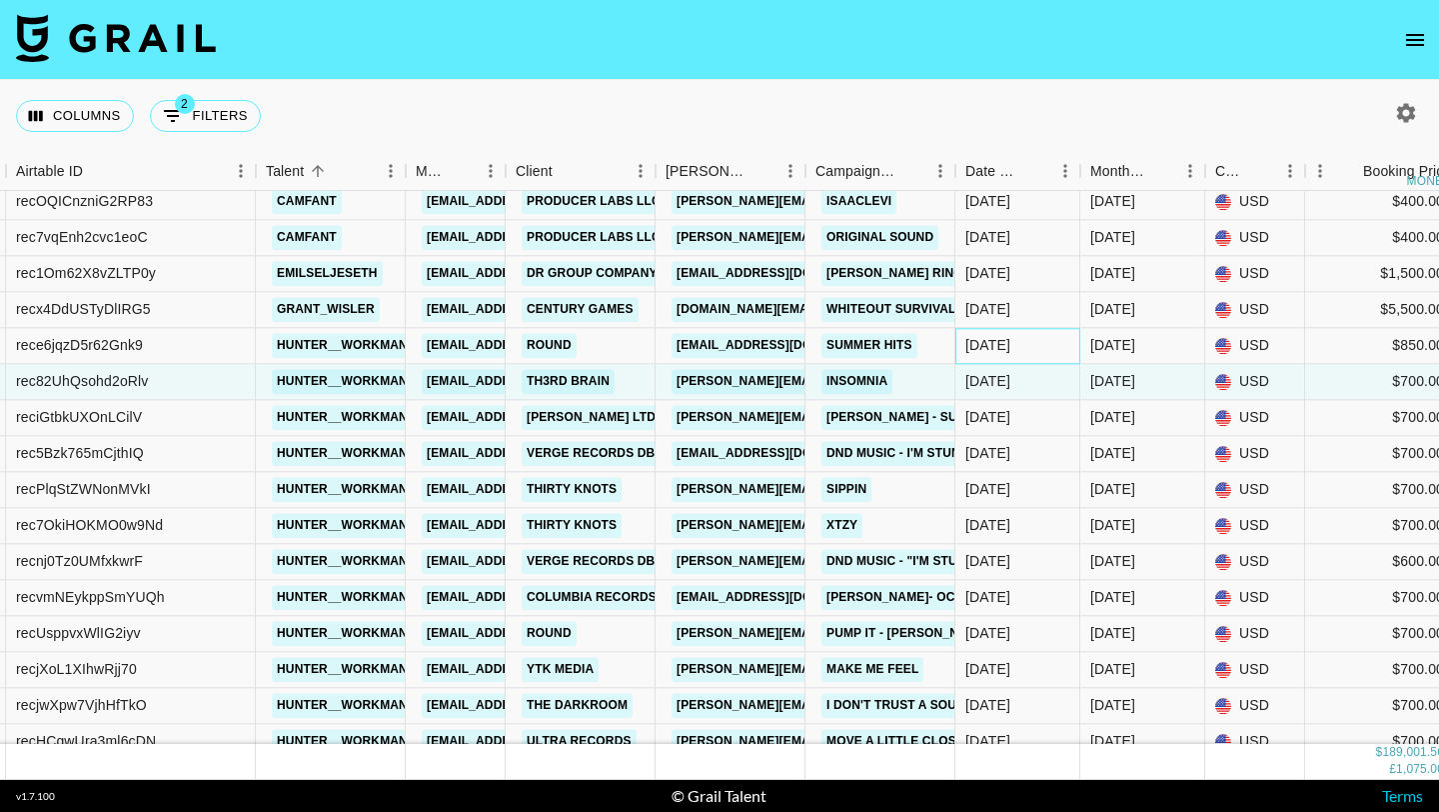
click at [1002, 359] on div "8/6/2025" at bounding box center [1018, 346] width 125 height 36
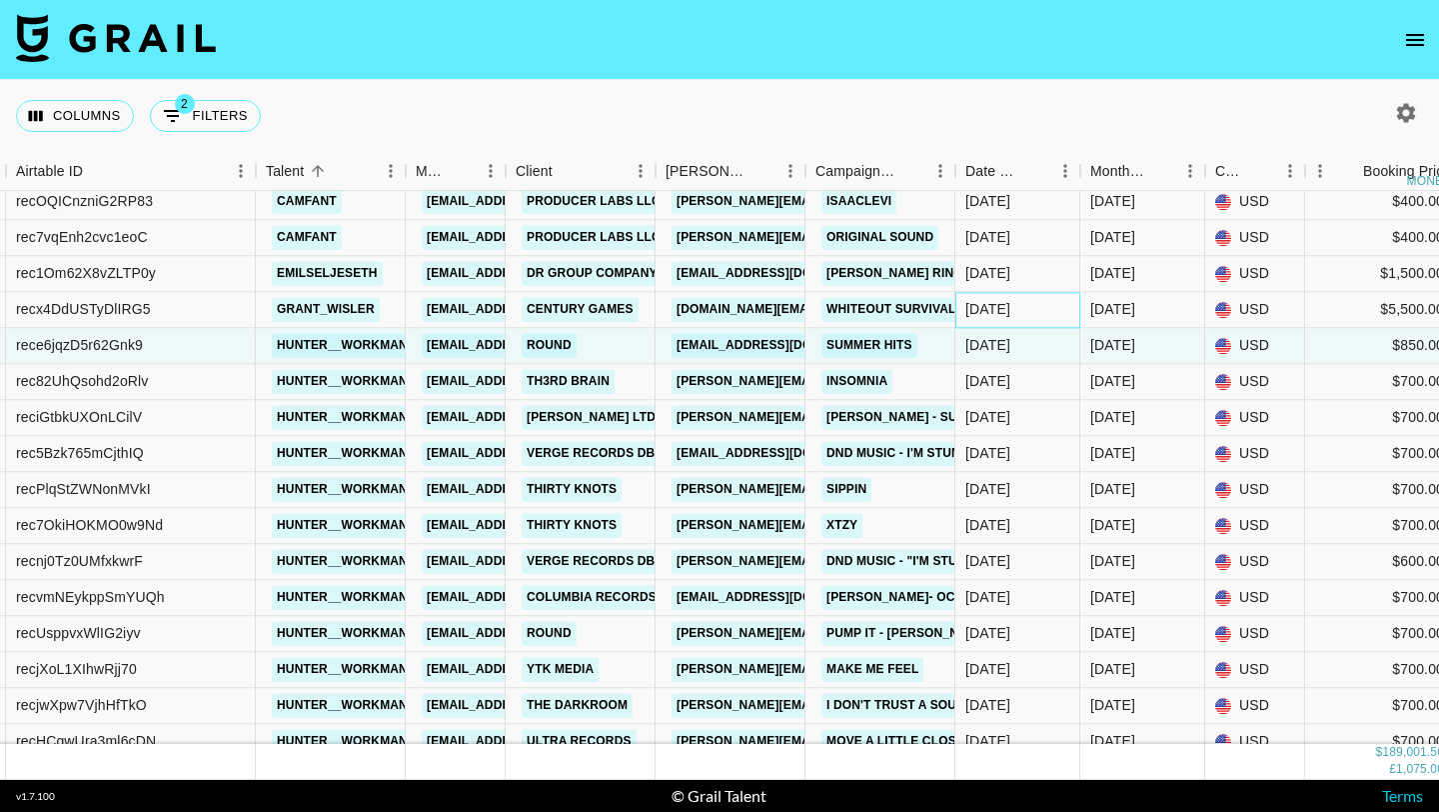
click at [1011, 303] on div "8/7/2025" at bounding box center [988, 310] width 45 height 20
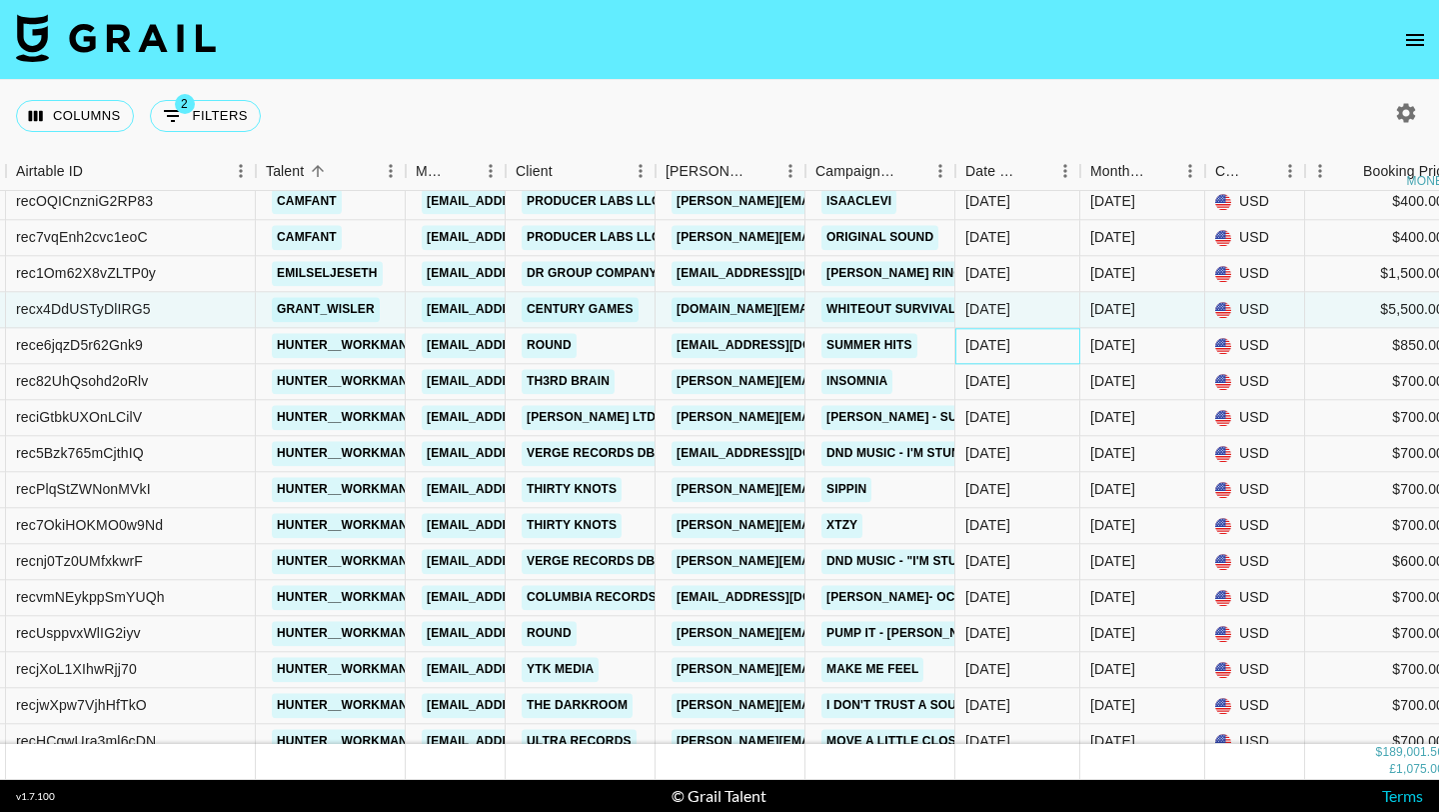
click at [1011, 346] on div "8/6/2025" at bounding box center [988, 346] width 45 height 20
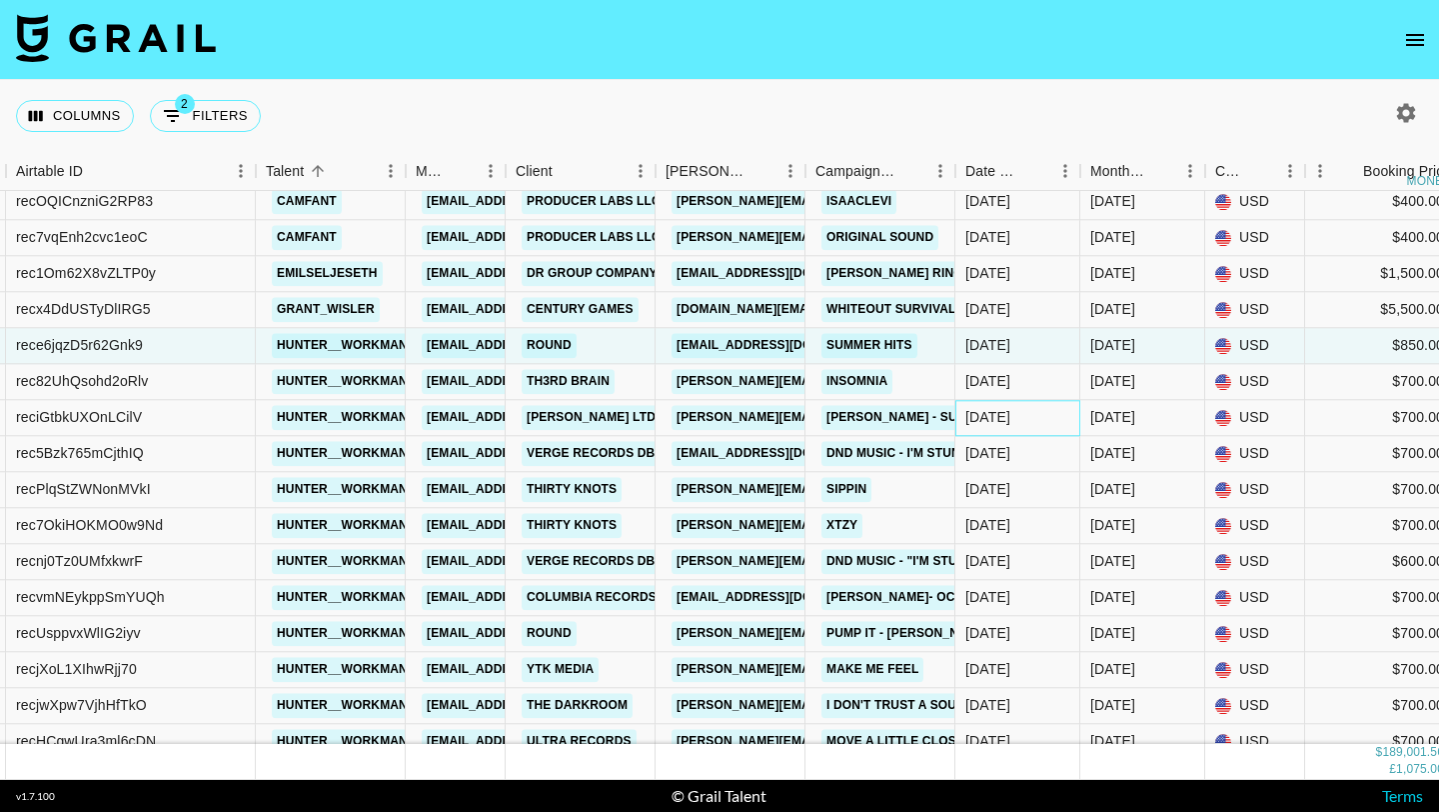
click at [1017, 405] on div "8/25/2025" at bounding box center [1018, 418] width 125 height 36
